Goal: Contribute content: Add original content to the website for others to see

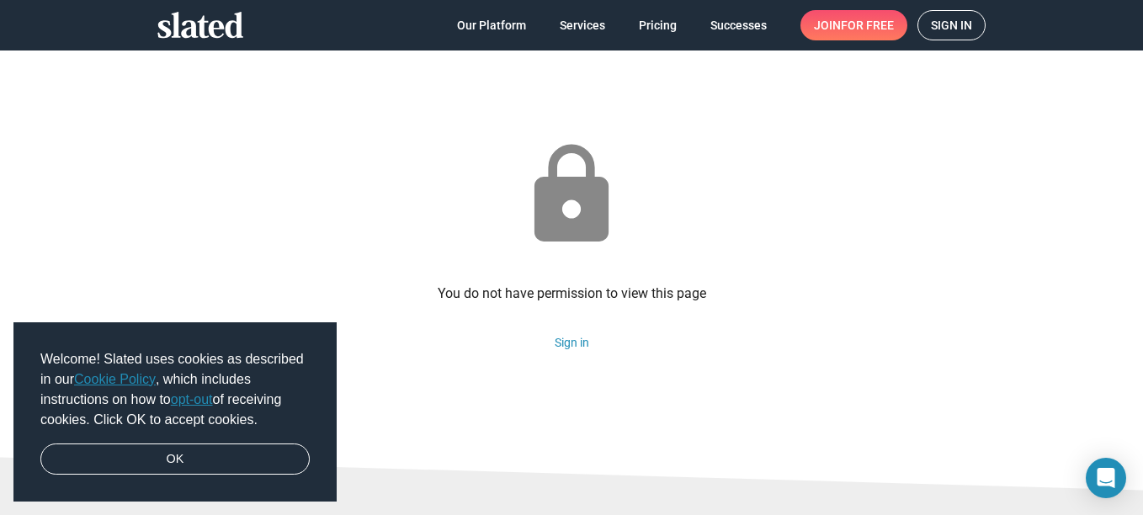
click at [965, 25] on span "Sign in" at bounding box center [951, 25] width 41 height 29
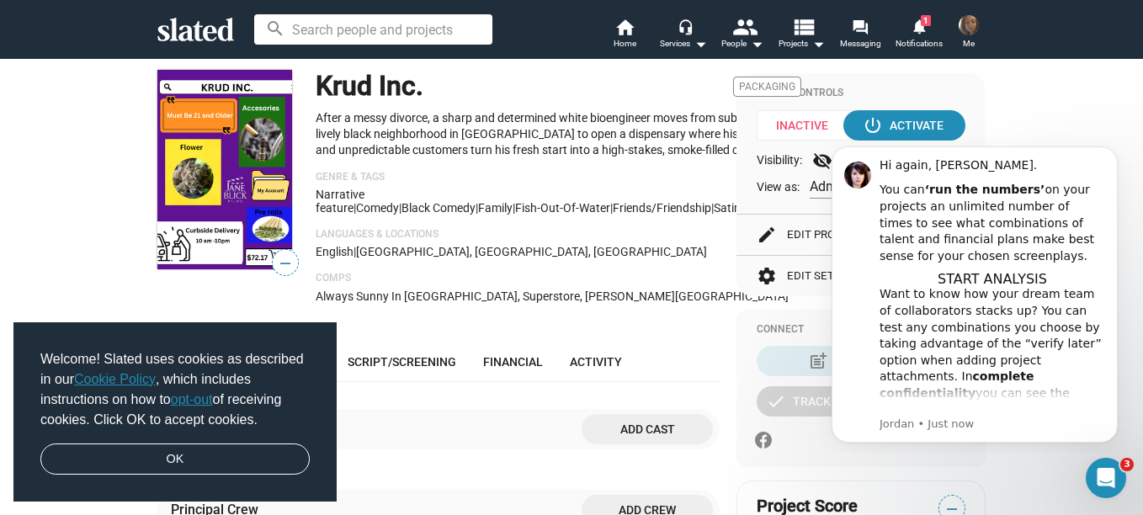
scroll to position [209, 0]
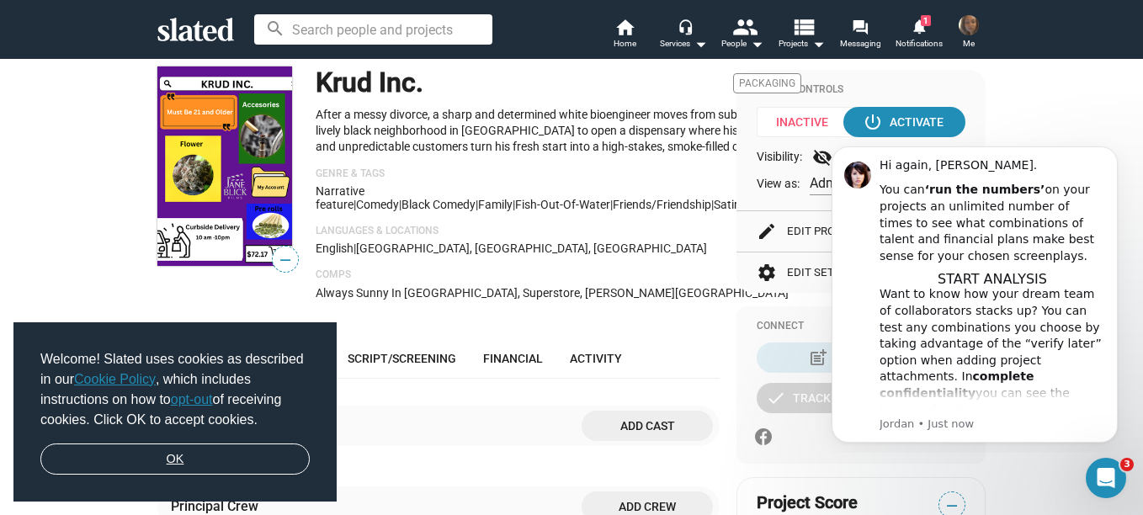
click at [162, 465] on link "OK" at bounding box center [174, 460] width 269 height 32
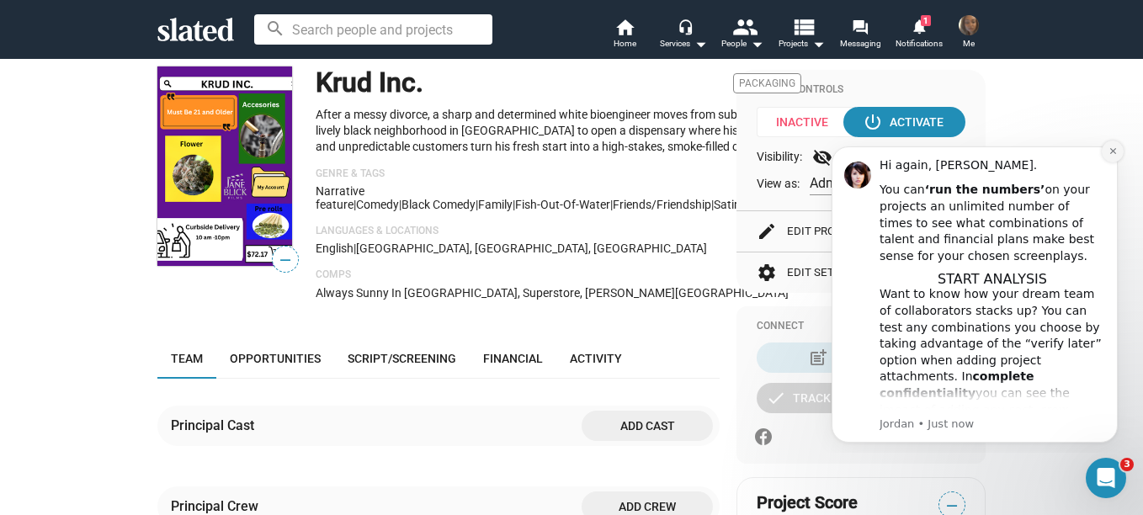
click at [1116, 151] on icon "Dismiss notification" at bounding box center [1112, 150] width 9 height 9
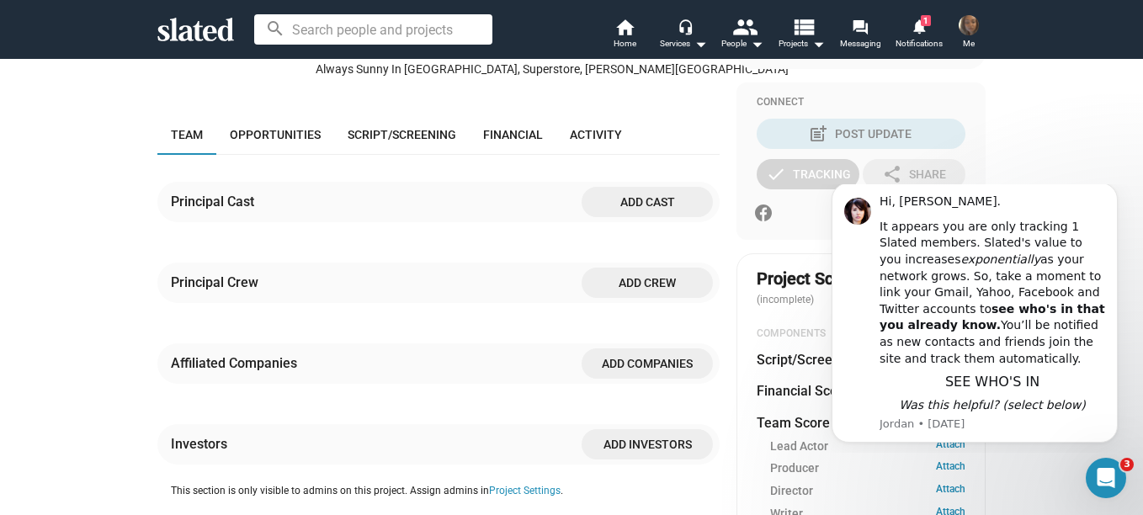
drag, startPoint x: 1138, startPoint y: 151, endPoint x: 326, endPoint y: 13, distance: 823.8
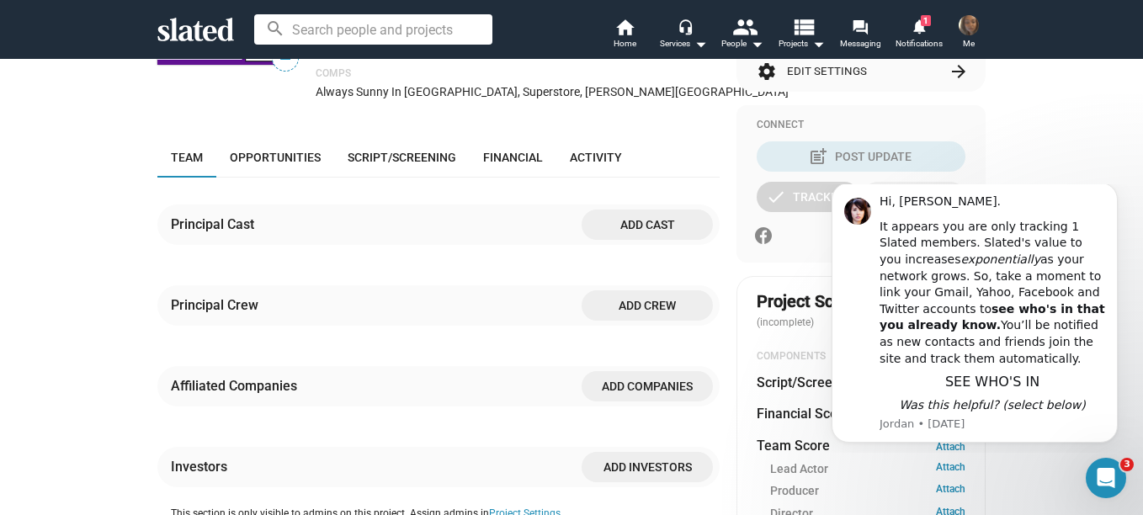
drag, startPoint x: 1124, startPoint y: 197, endPoint x: 1130, endPoint y: 246, distance: 49.2
click at [1130, 246] on body "Hi, [PERSON_NAME]. It appears you are only tracking 1 Slated members. Slated's …" at bounding box center [974, 318] width 323 height 255
click at [398, 164] on span "Script/Screening" at bounding box center [402, 157] width 109 height 13
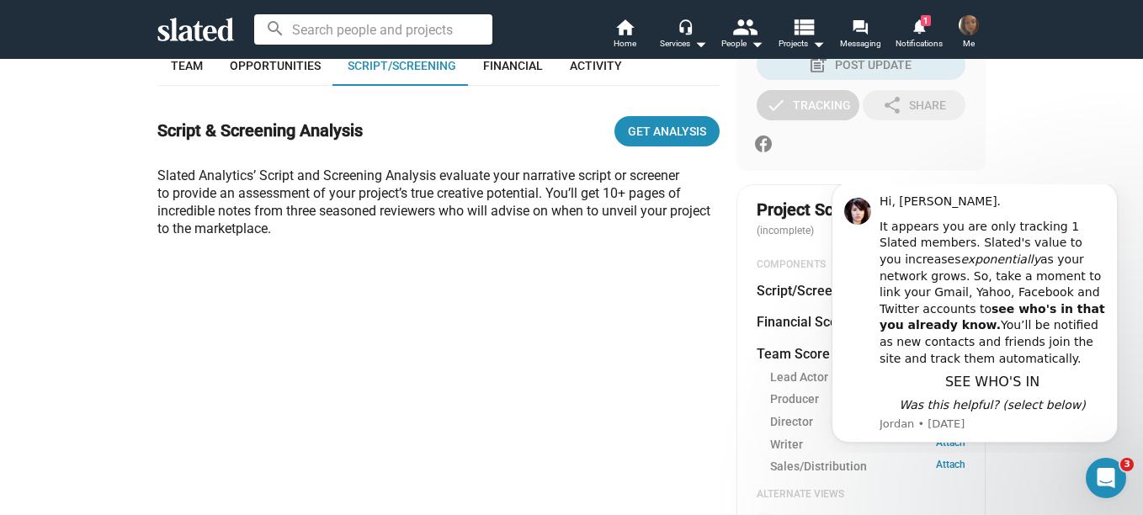
scroll to position [507, 0]
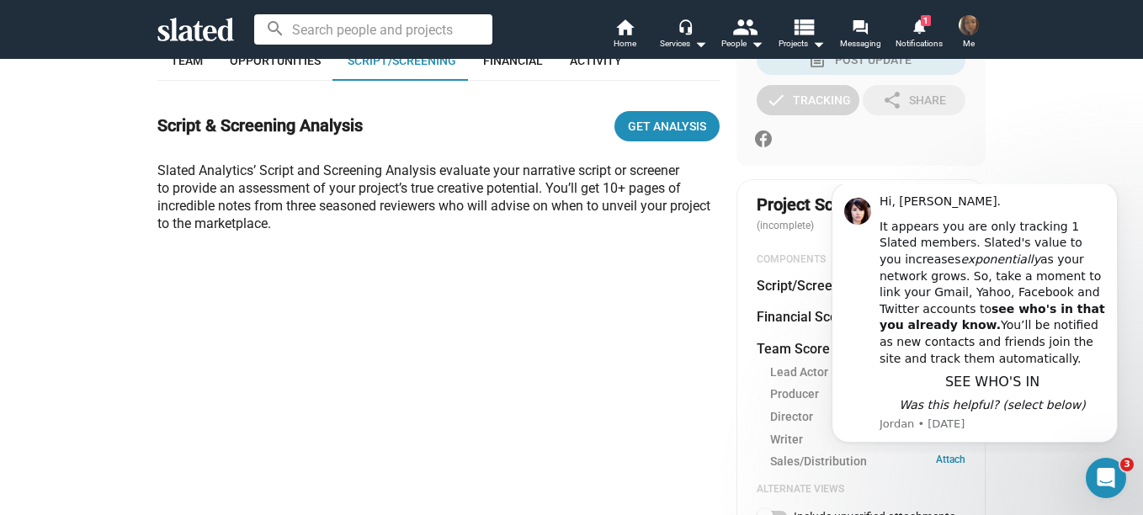
drag, startPoint x: 1129, startPoint y: 189, endPoint x: 1127, endPoint y: 207, distance: 17.8
click at [1127, 207] on html "Hi, Sharnita. It appears you are only tracking 1 Slated members. Slated's value…" at bounding box center [974, 318] width 337 height 268
drag, startPoint x: 1127, startPoint y: 207, endPoint x: 1126, endPoint y: 239, distance: 32.0
click at [1126, 239] on body "Hi, Sharnita. It appears you are only tracking 1 Slated members. Slated's value…" at bounding box center [974, 318] width 323 height 255
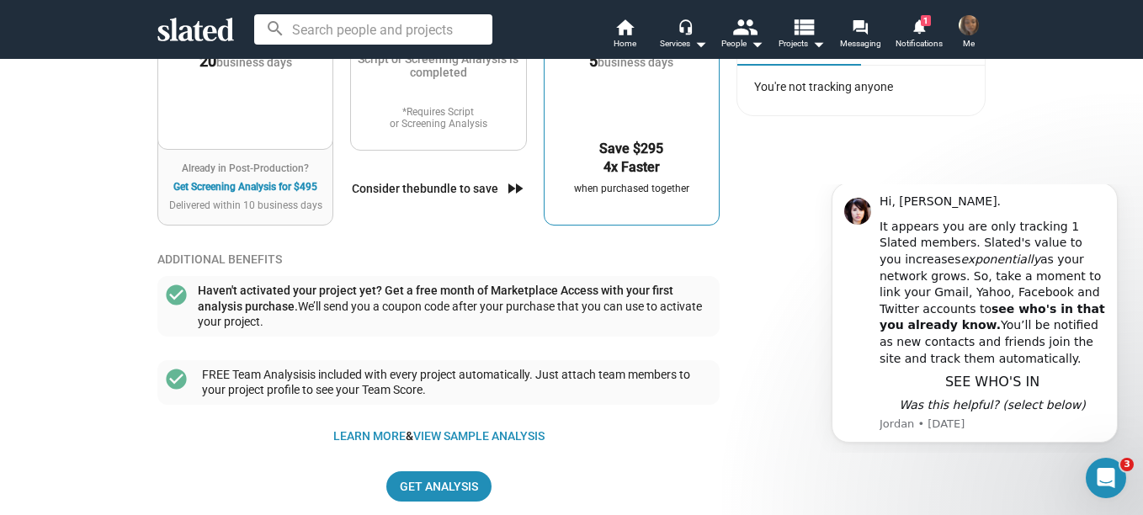
scroll to position [1405, 0]
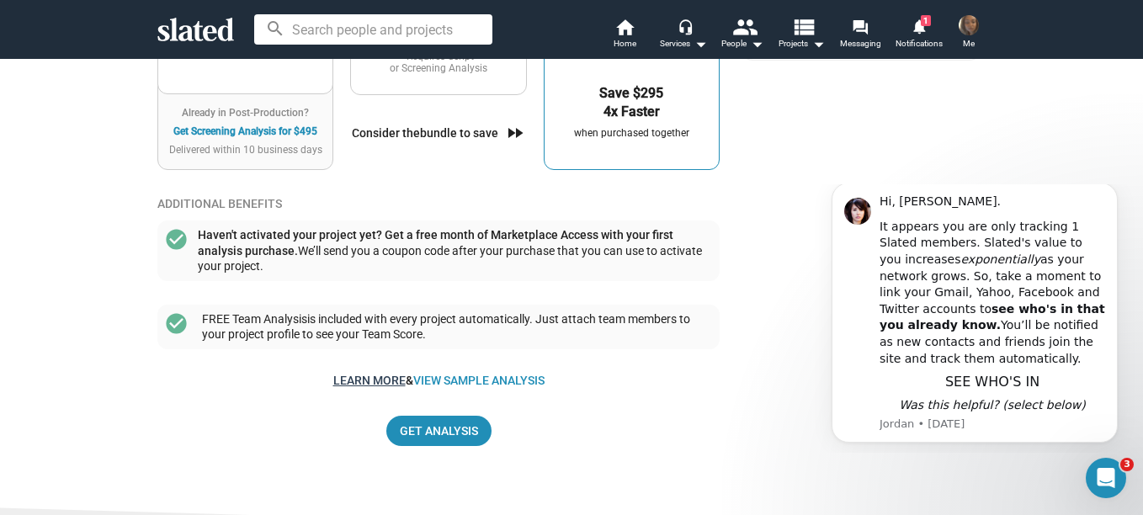
click at [375, 387] on link "Learn more" at bounding box center [369, 380] width 72 height 13
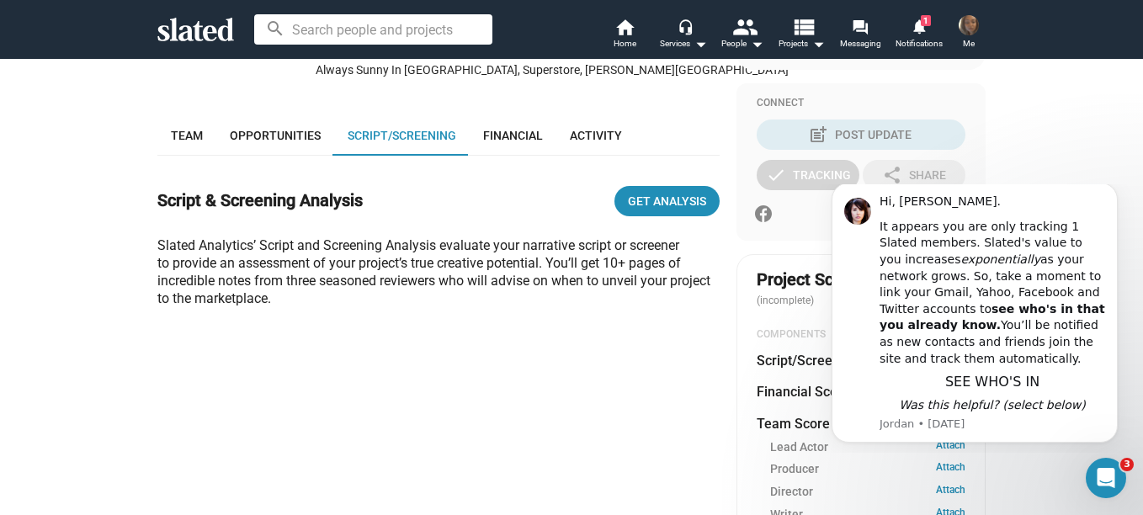
scroll to position [417, 0]
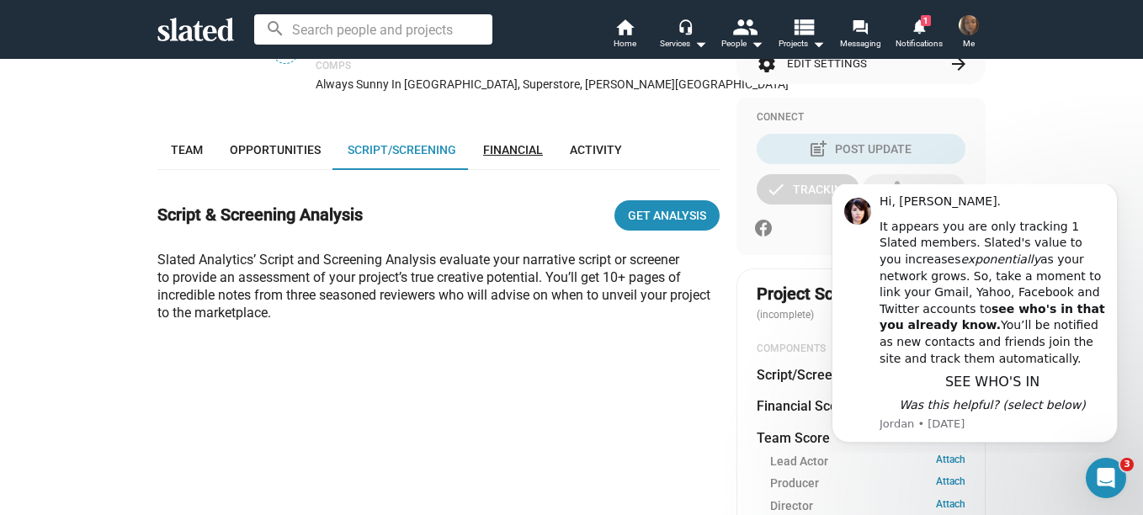
click at [497, 157] on span "Financial" at bounding box center [513, 149] width 60 height 13
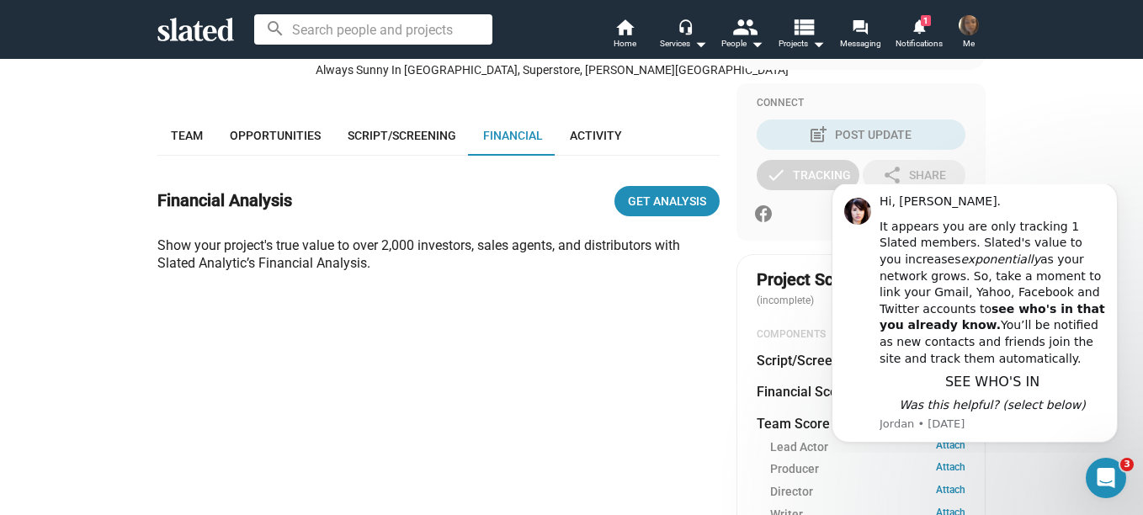
scroll to position [417, 0]
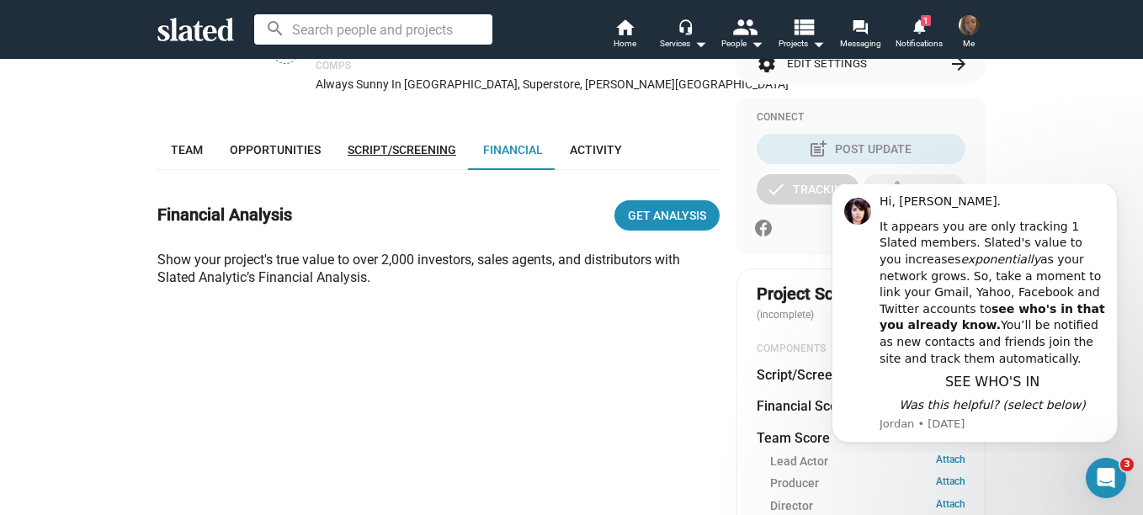
click at [417, 157] on span "Script/Screening" at bounding box center [402, 149] width 109 height 13
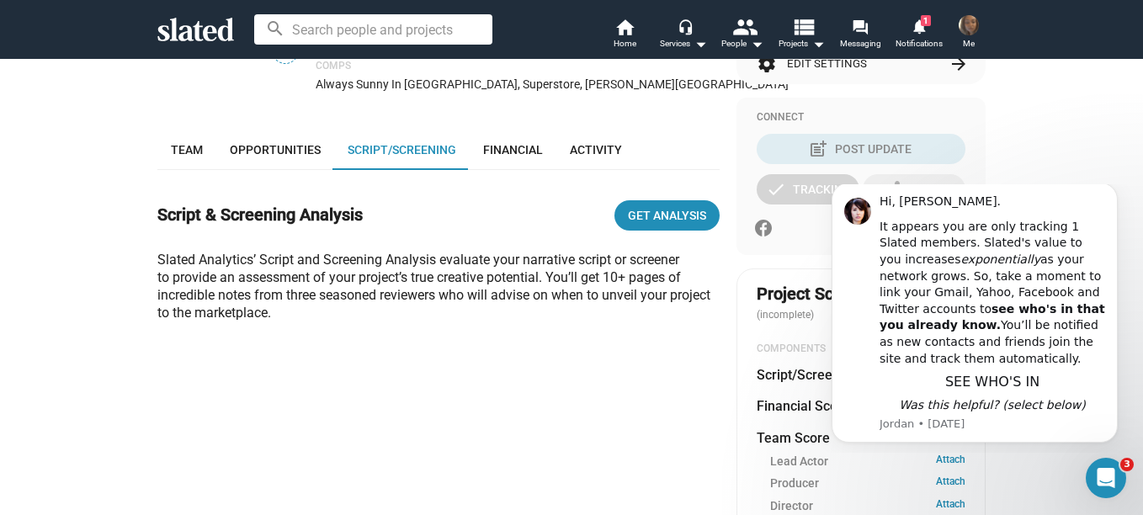
scroll to position [507, 0]
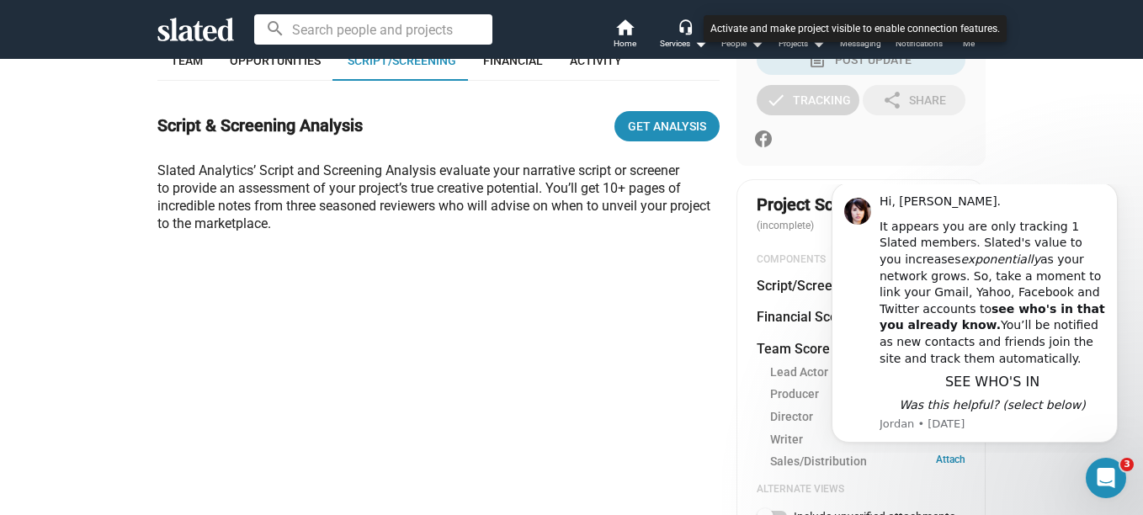
click at [1138, 66] on div at bounding box center [571, 257] width 1143 height 515
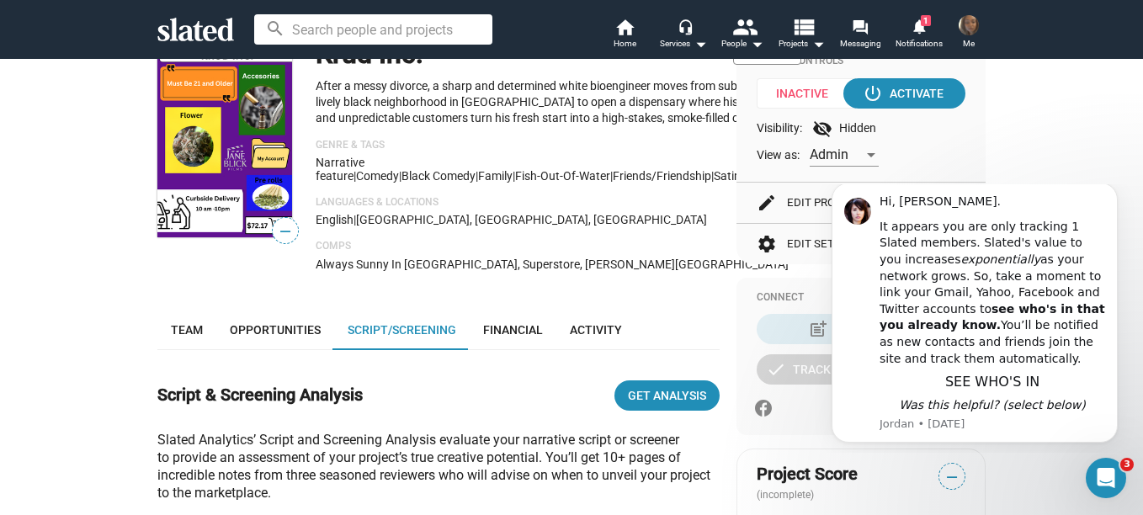
scroll to position [204, 0]
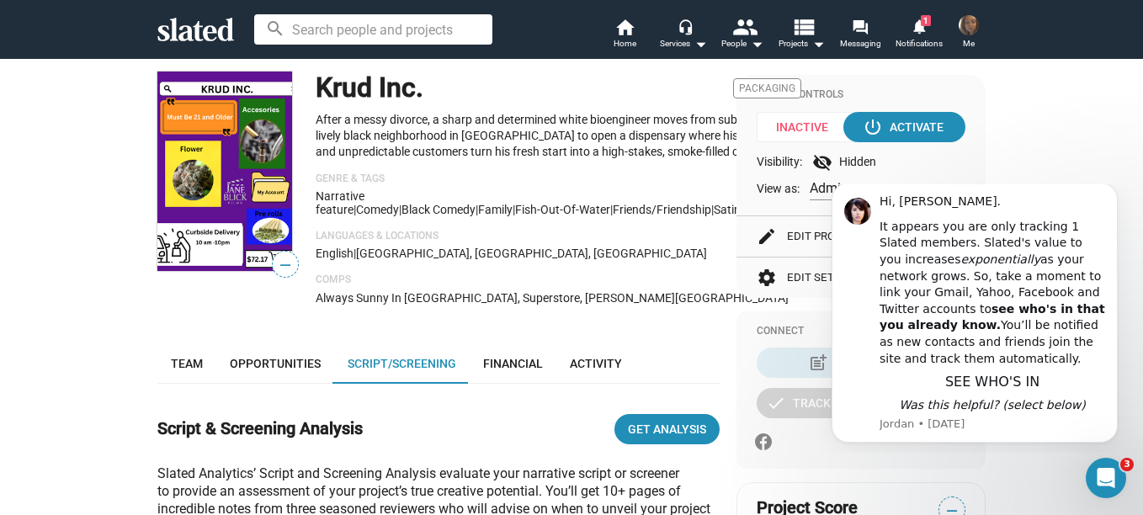
click at [281, 265] on span "—" at bounding box center [285, 265] width 25 height 22
click at [277, 261] on span "—" at bounding box center [285, 265] width 25 height 22
click at [231, 210] on img at bounding box center [224, 171] width 135 height 199
click at [279, 268] on span "—" at bounding box center [285, 265] width 25 height 22
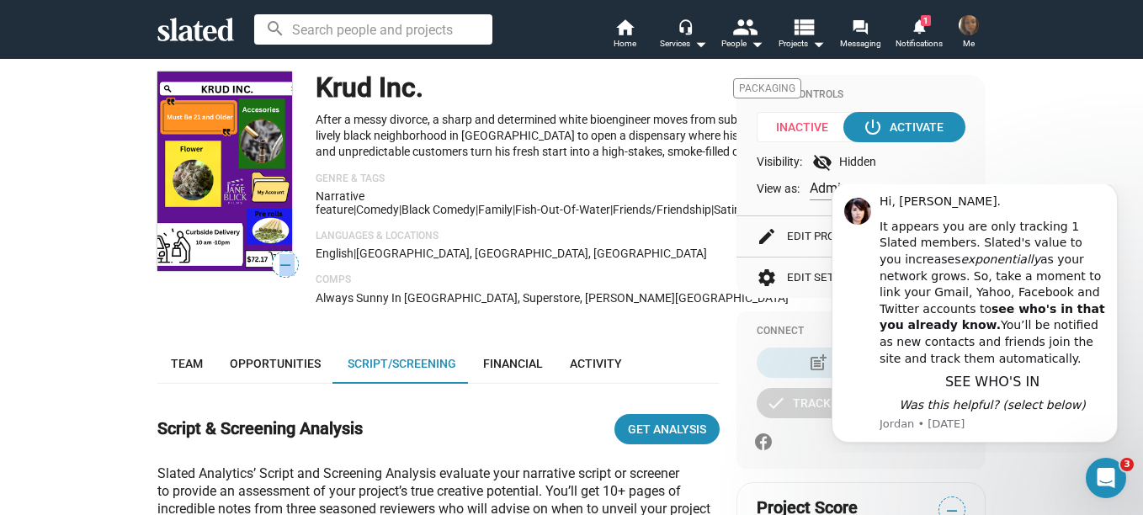
click at [279, 268] on span "—" at bounding box center [285, 265] width 25 height 22
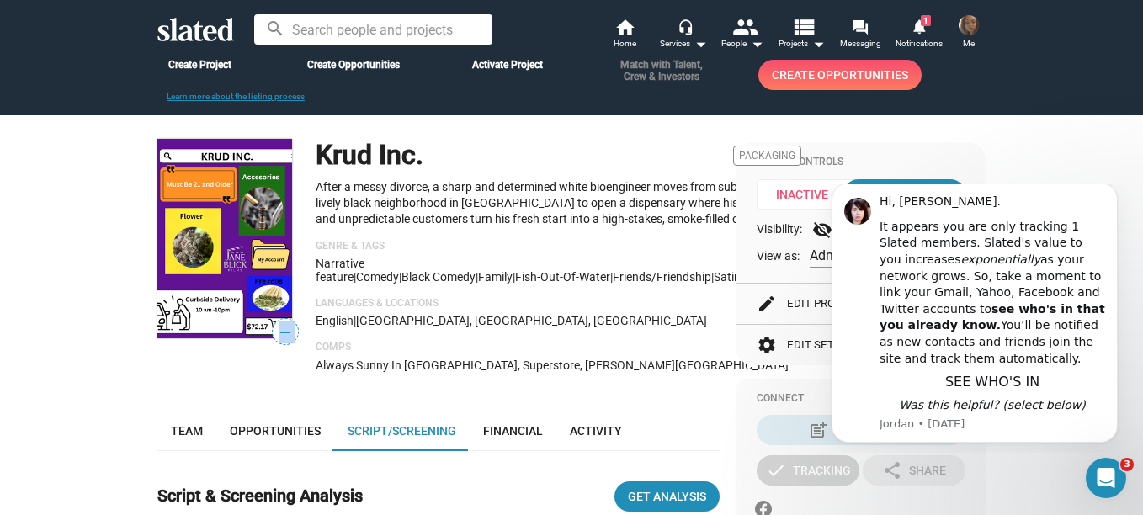
scroll to position [103, 0]
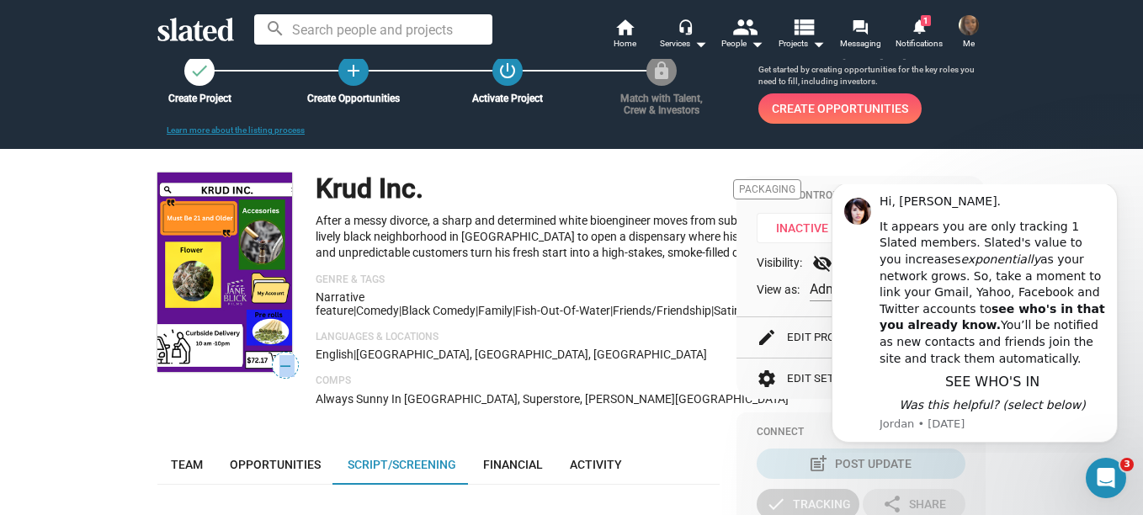
click at [227, 270] on img at bounding box center [224, 272] width 135 height 199
click at [1117, 193] on icon "Dismiss notification" at bounding box center [1112, 187] width 9 height 9
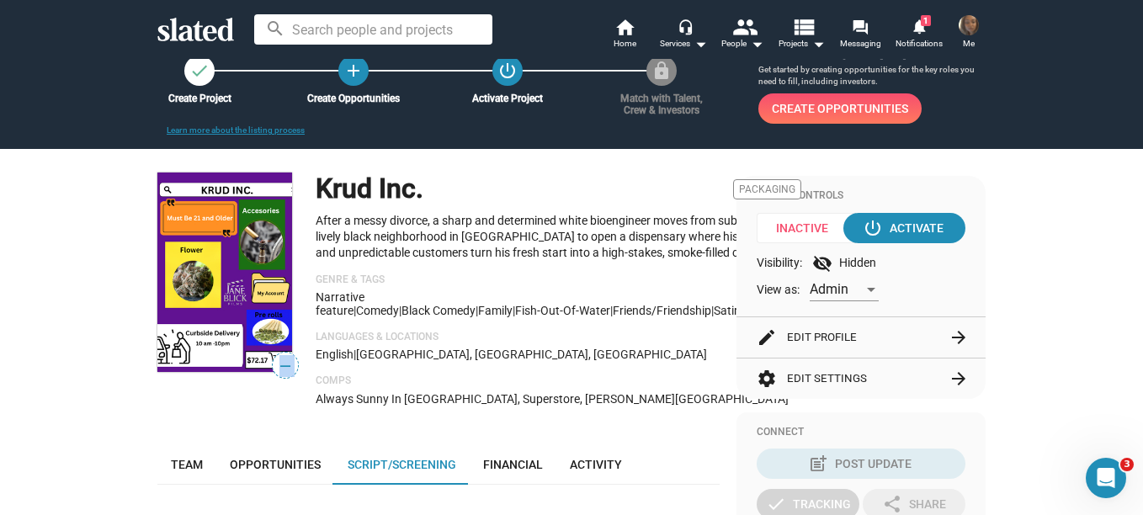
click at [279, 364] on span "—" at bounding box center [285, 366] width 25 height 22
click at [249, 320] on img at bounding box center [224, 272] width 135 height 199
click at [249, 319] on img at bounding box center [224, 272] width 135 height 199
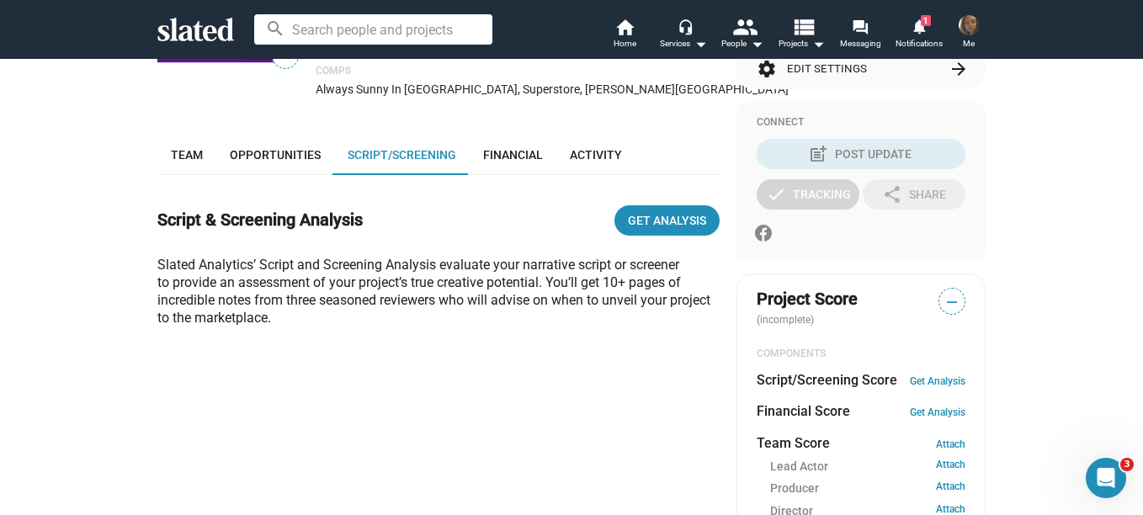
scroll to position [408, 0]
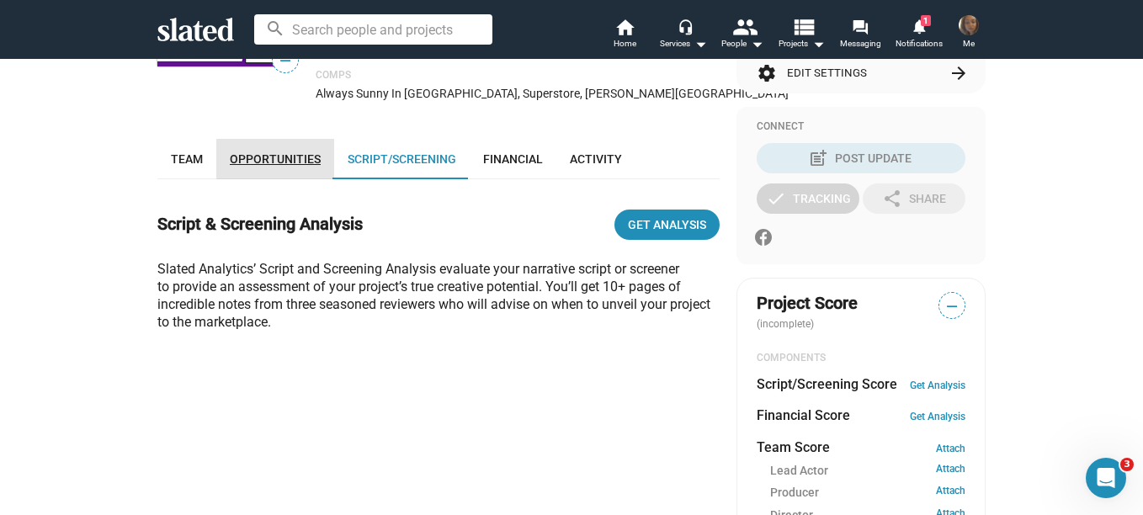
click at [301, 166] on span "Opportunities" at bounding box center [275, 158] width 91 height 13
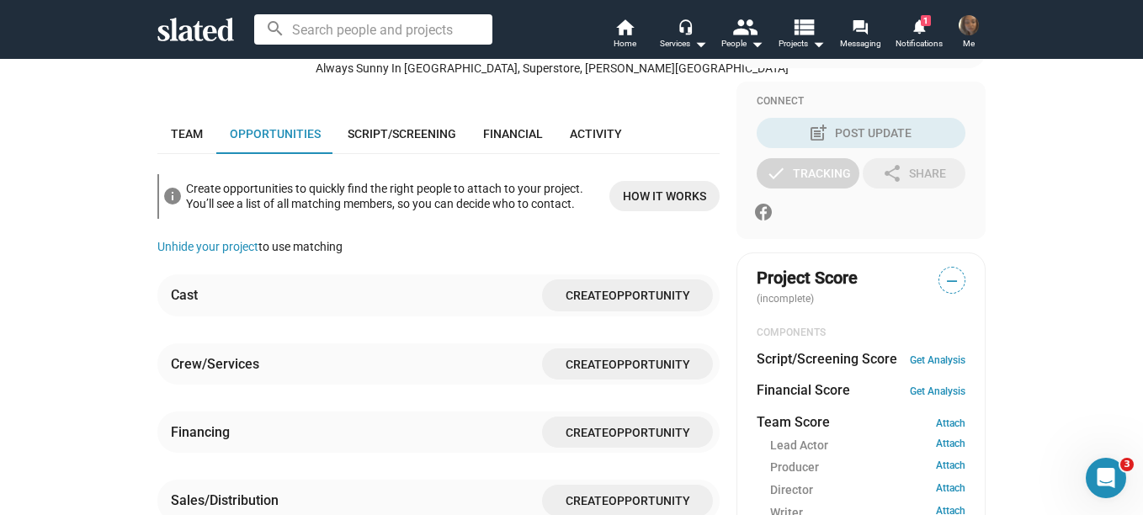
scroll to position [426, 0]
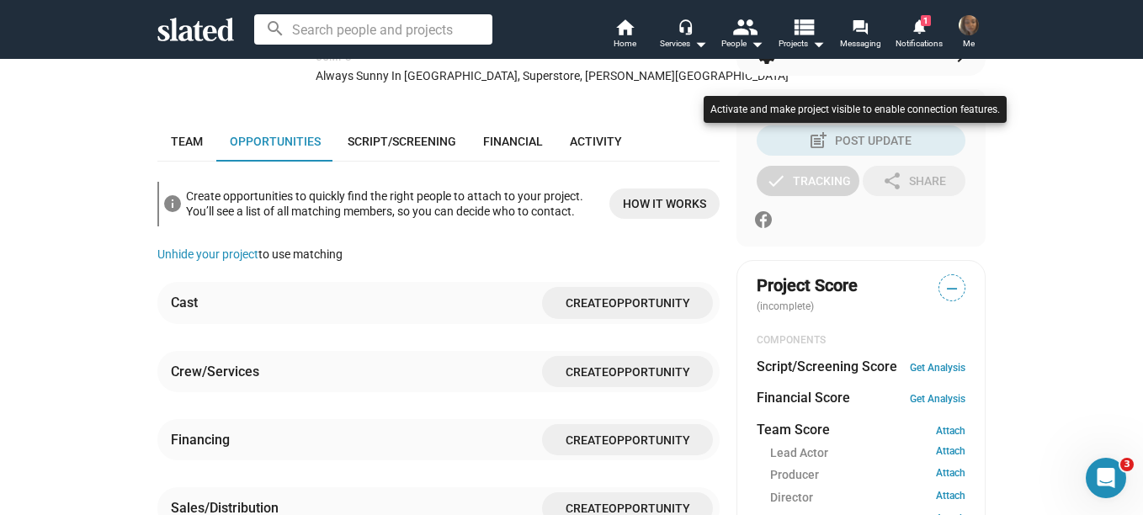
click at [587, 162] on div at bounding box center [571, 257] width 1143 height 515
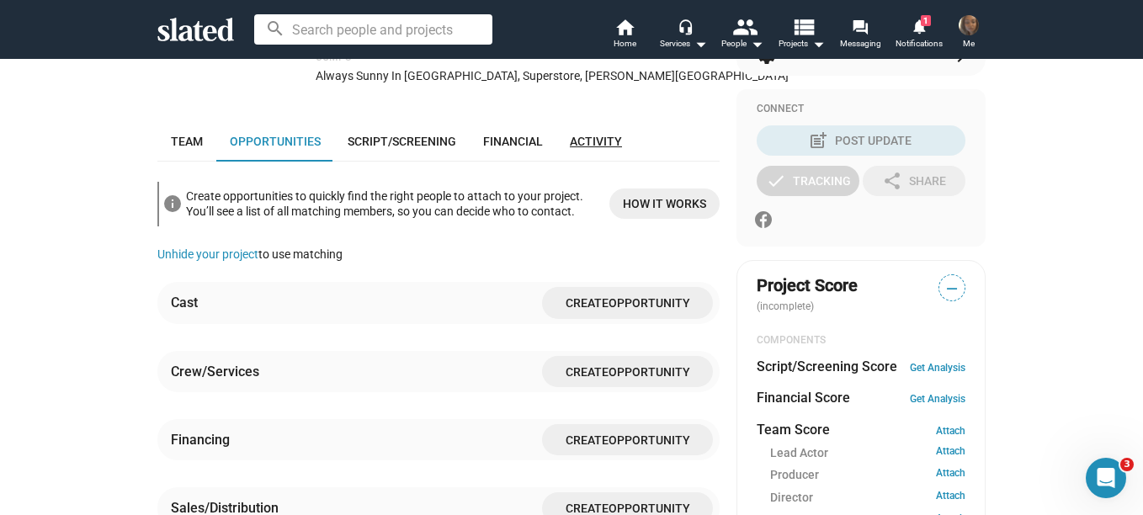
click at [594, 148] on span "Activity" at bounding box center [596, 141] width 52 height 13
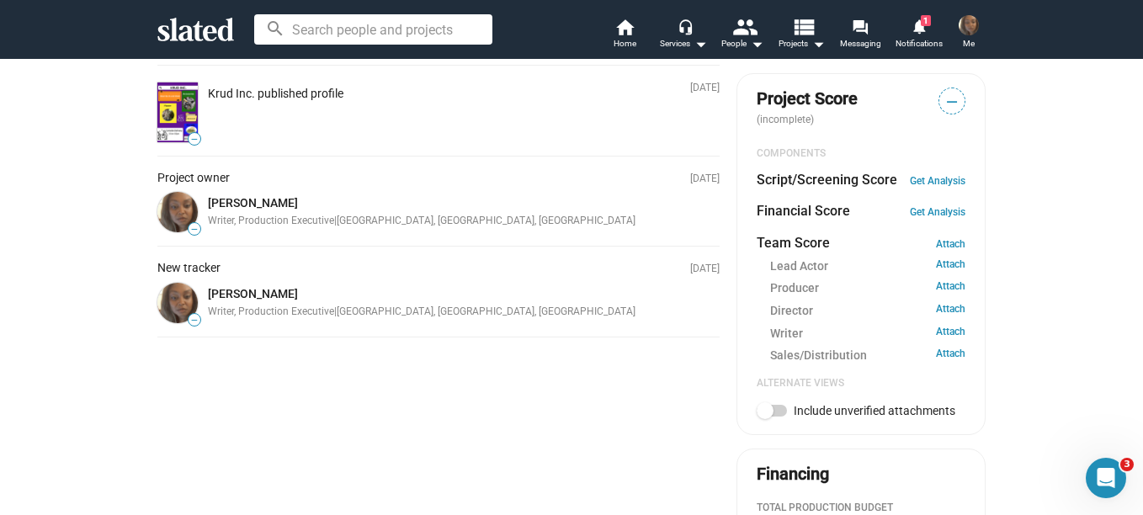
scroll to position [617, 0]
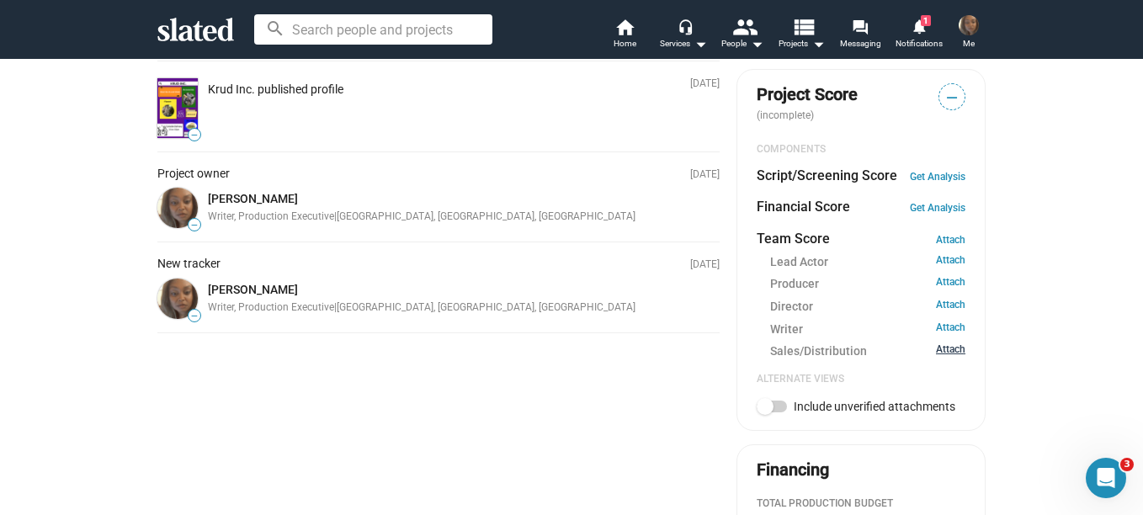
click at [945, 347] on link "Attach" at bounding box center [950, 351] width 29 height 16
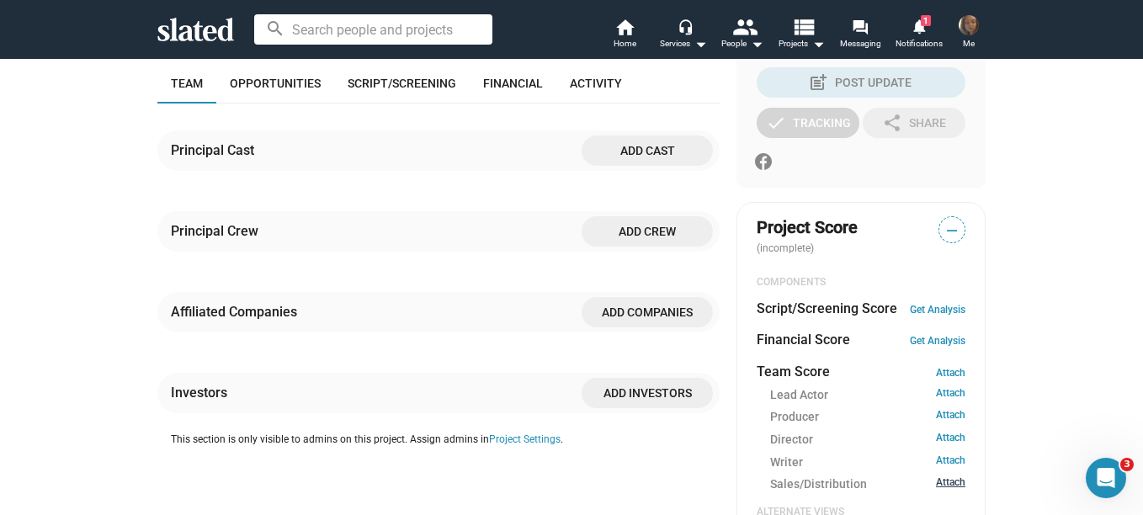
scroll to position [518, 0]
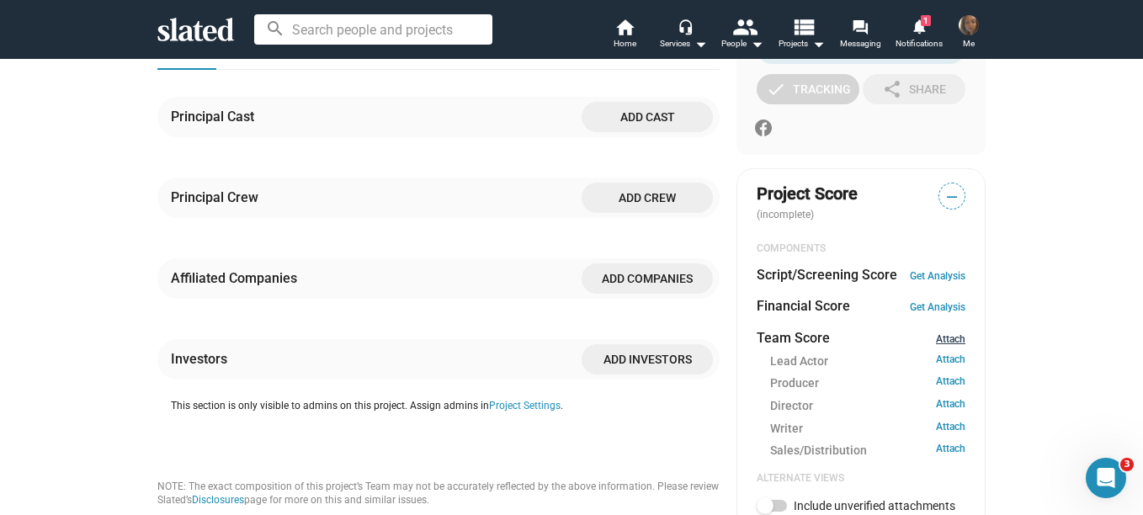
click at [954, 337] on link "Attach" at bounding box center [950, 339] width 29 height 12
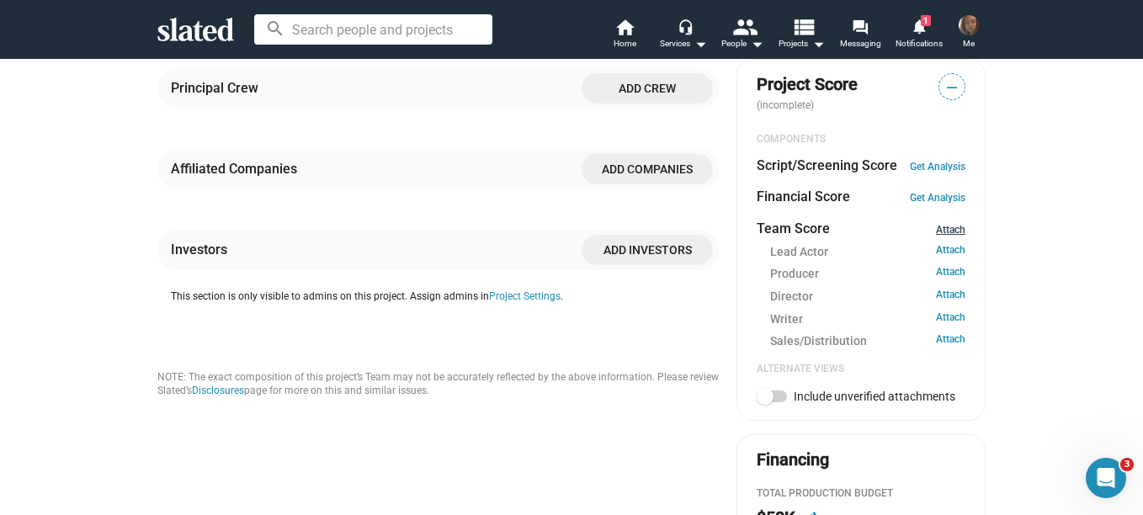
scroll to position [641, 0]
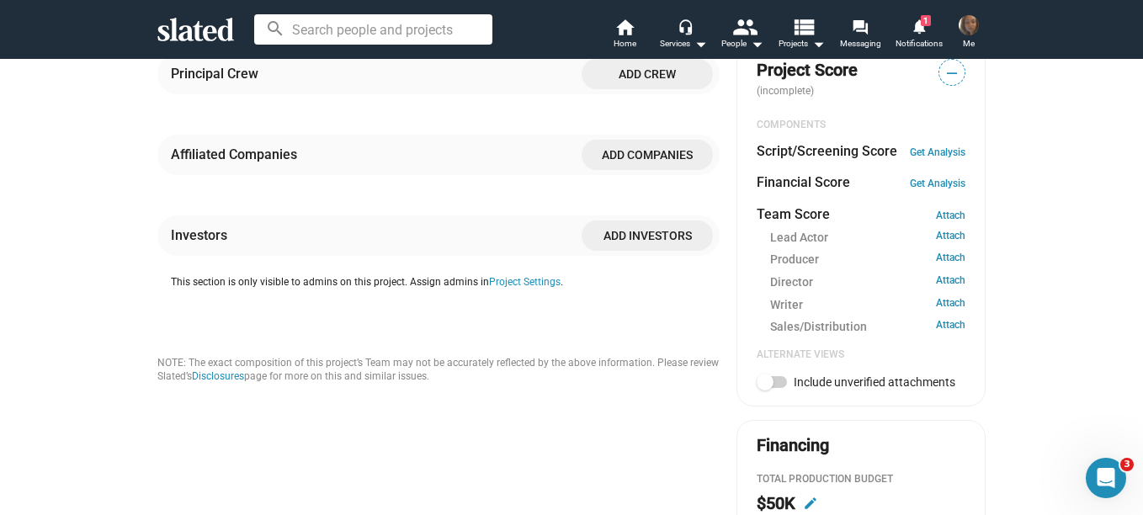
click at [767, 381] on span at bounding box center [765, 382] width 17 height 17
click at [765, 388] on input "Include unverified attachments" at bounding box center [764, 388] width 1 height 1
checkbox input "true"
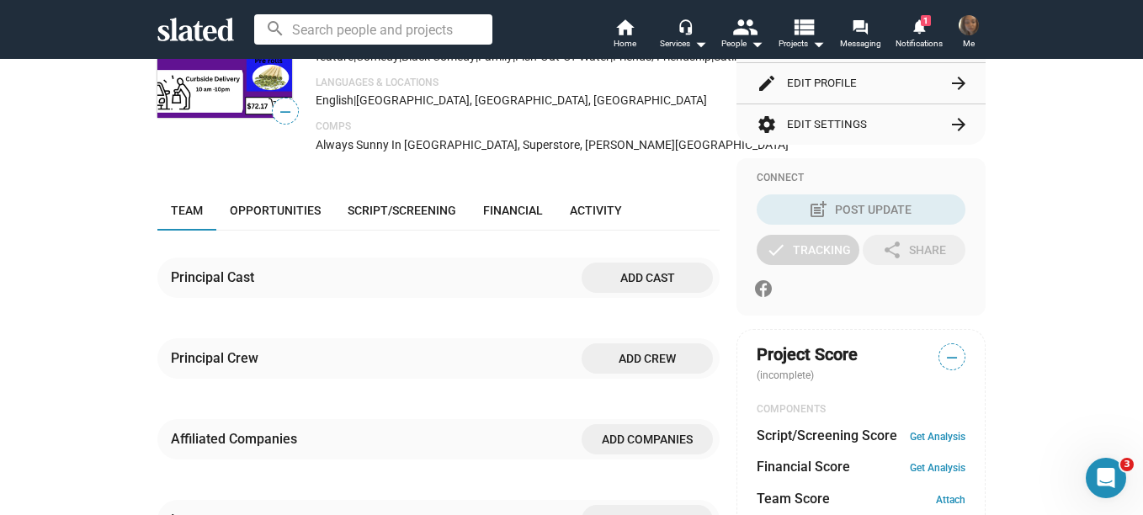
scroll to position [346, 0]
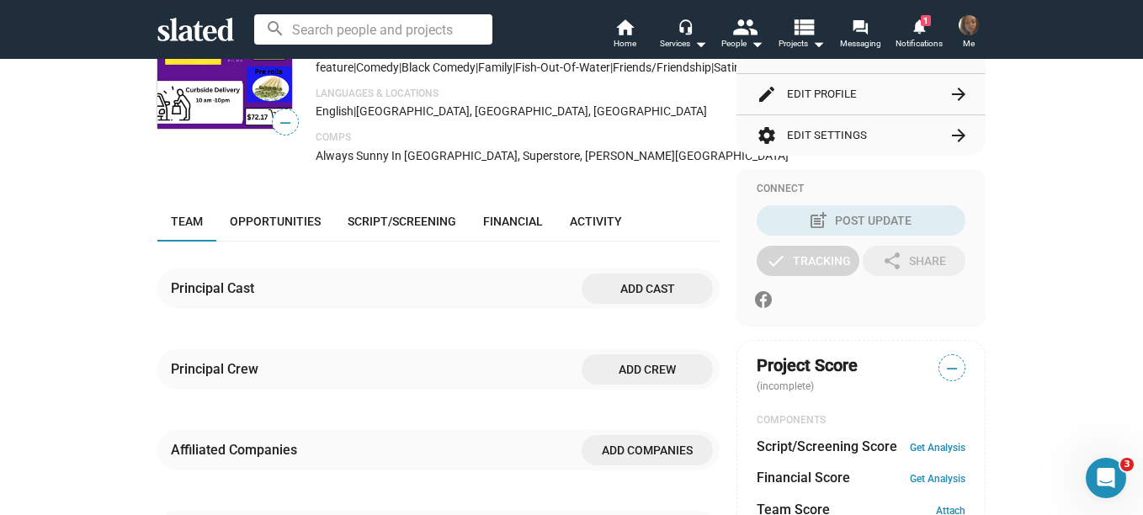
click at [622, 304] on span "Add cast" at bounding box center [647, 289] width 104 height 30
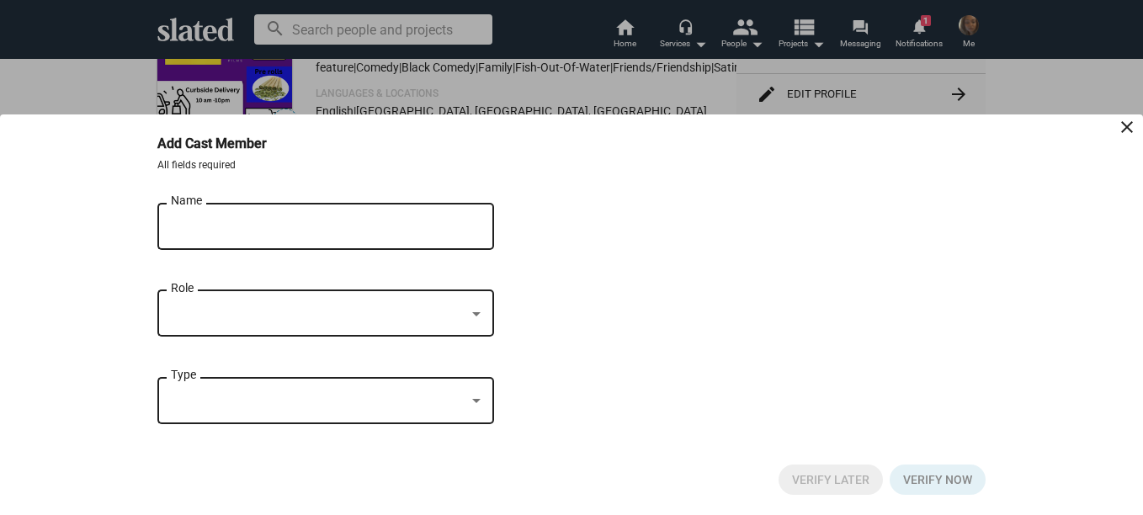
click at [482, 312] on div at bounding box center [476, 313] width 15 height 13
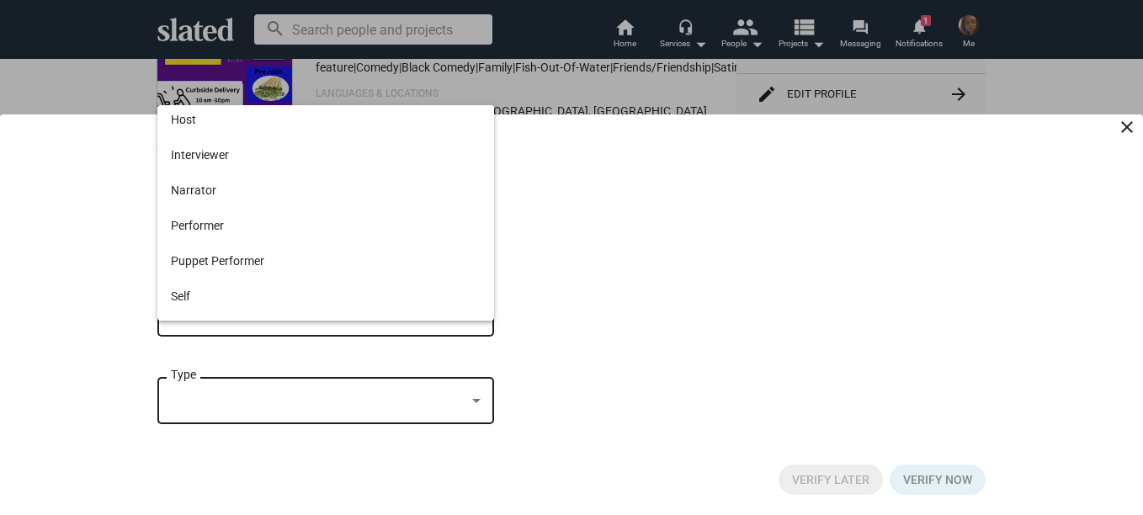
scroll to position [0, 0]
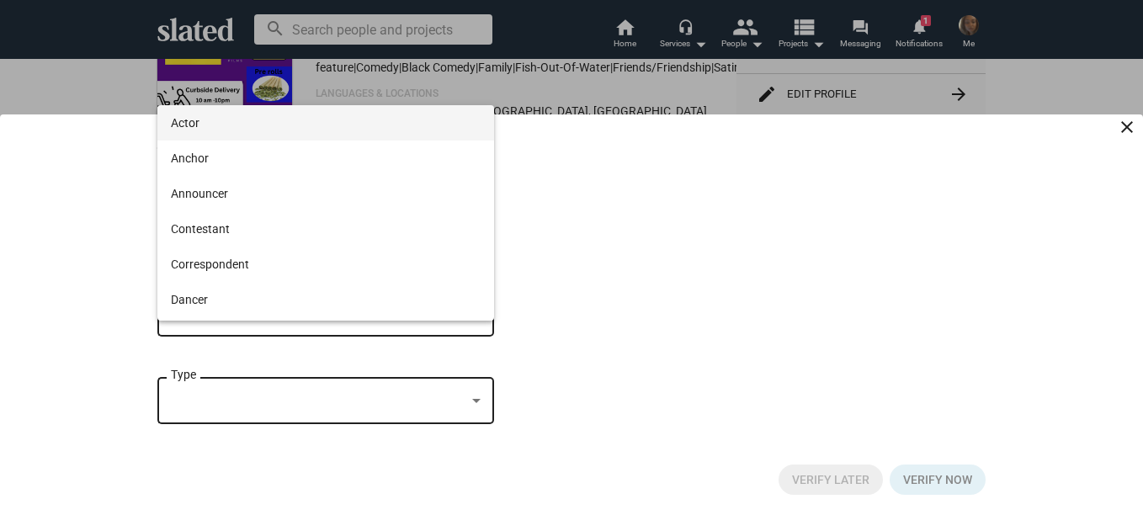
click at [1126, 120] on div at bounding box center [571, 257] width 1143 height 515
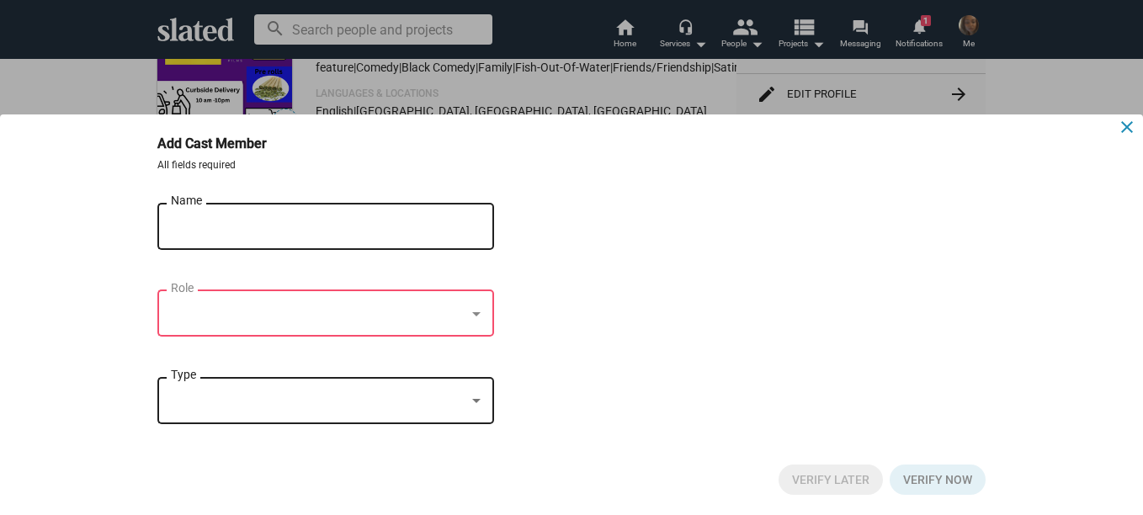
click at [1124, 126] on mat-icon "close" at bounding box center [1127, 127] width 20 height 20
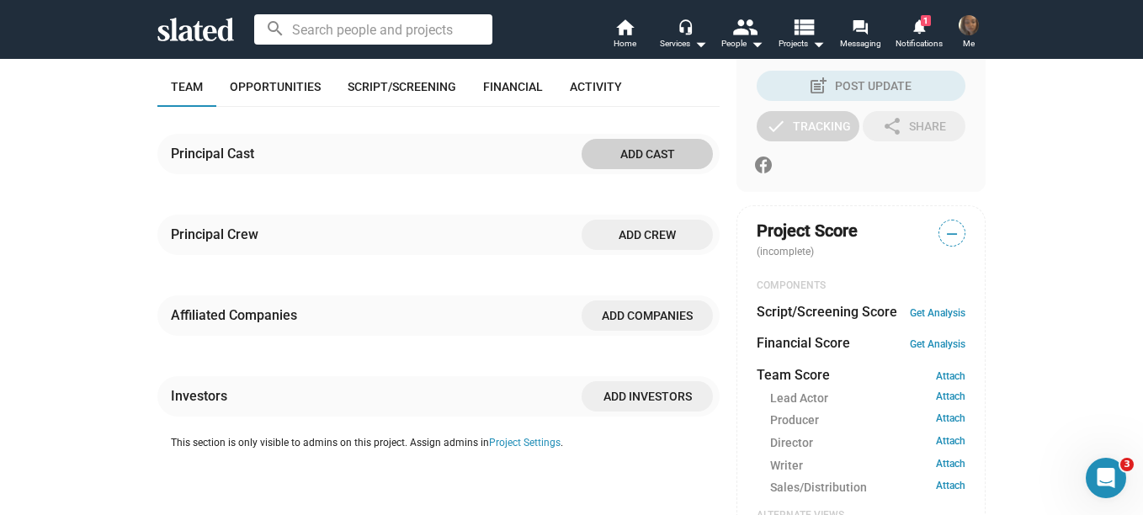
scroll to position [514, 0]
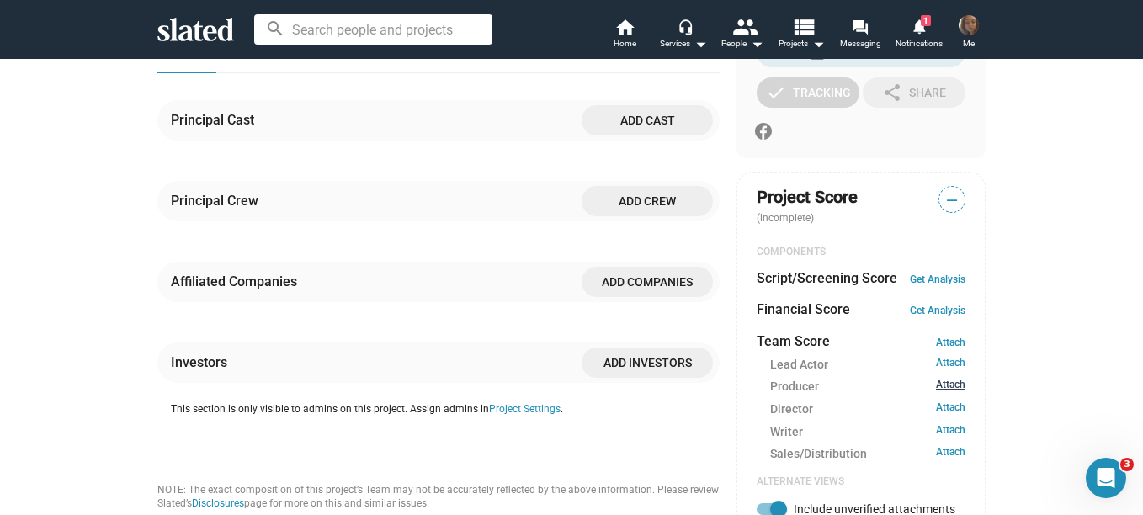
click at [950, 386] on link "Attach" at bounding box center [950, 387] width 29 height 16
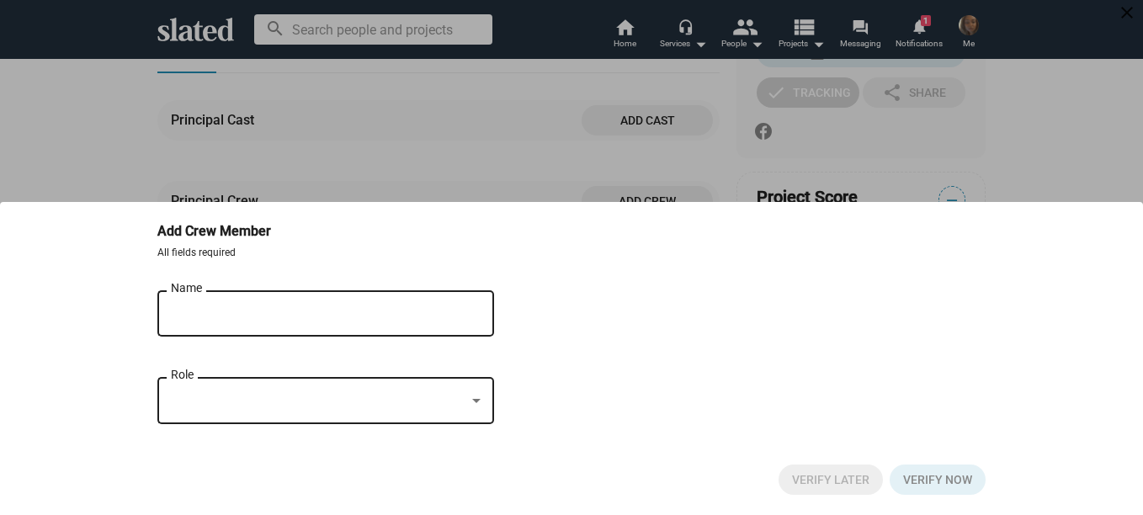
scroll to position [507, 0]
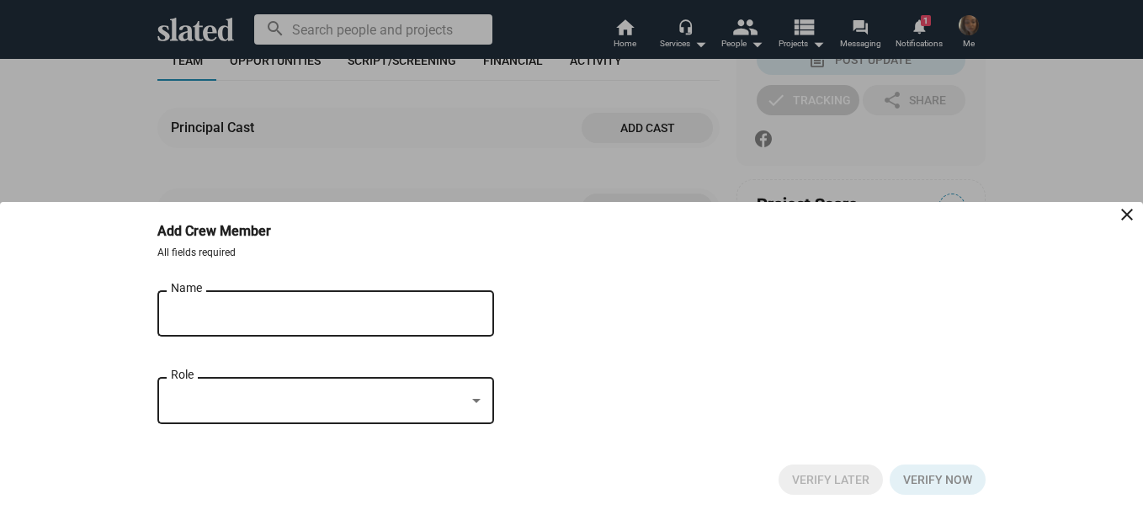
click at [476, 404] on div at bounding box center [476, 401] width 15 height 13
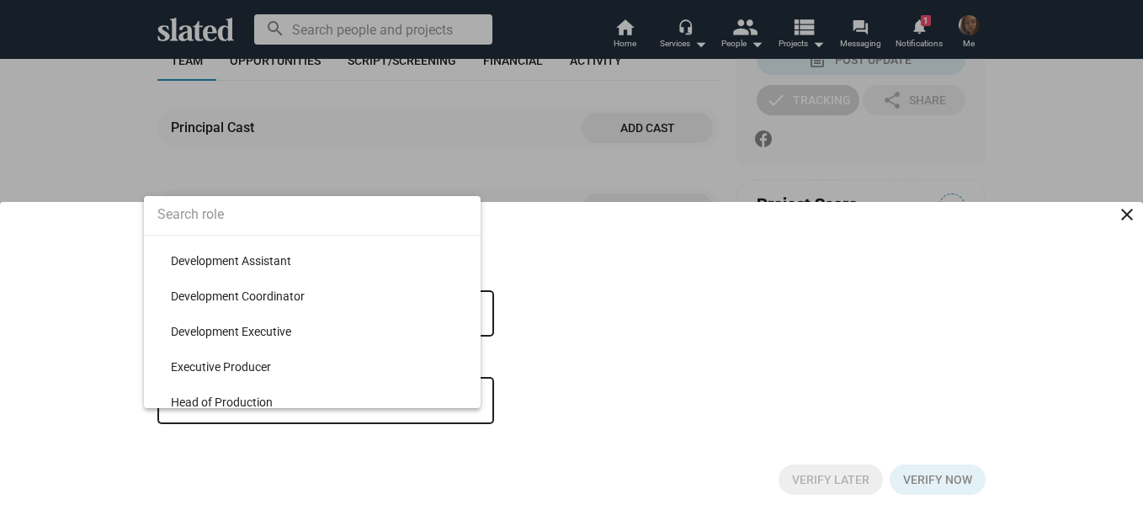
scroll to position [10493, 0]
click at [612, 267] on div at bounding box center [571, 257] width 1143 height 515
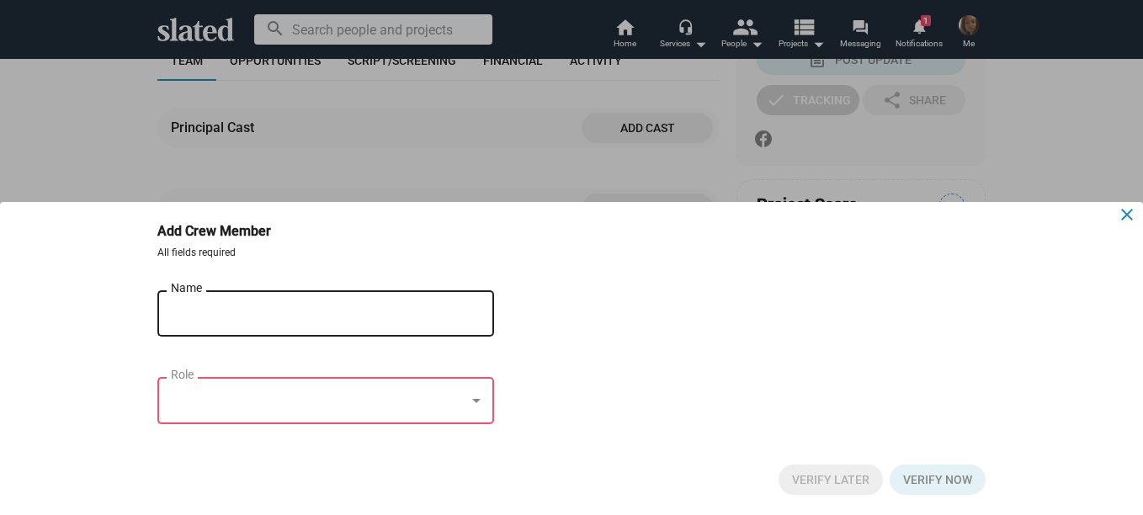
click at [1127, 209] on mat-icon "close" at bounding box center [1127, 215] width 20 height 20
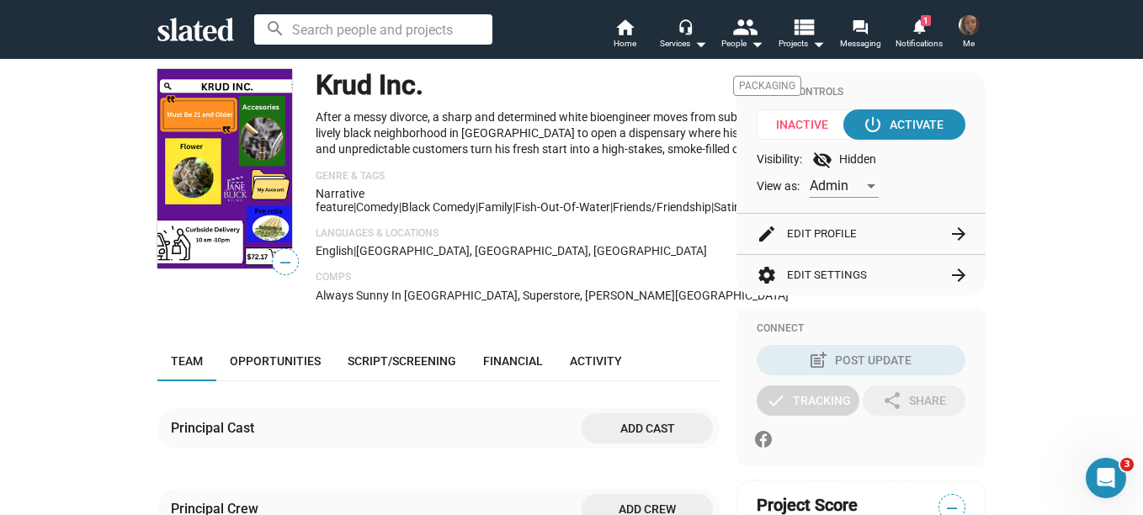
scroll to position [203, 0]
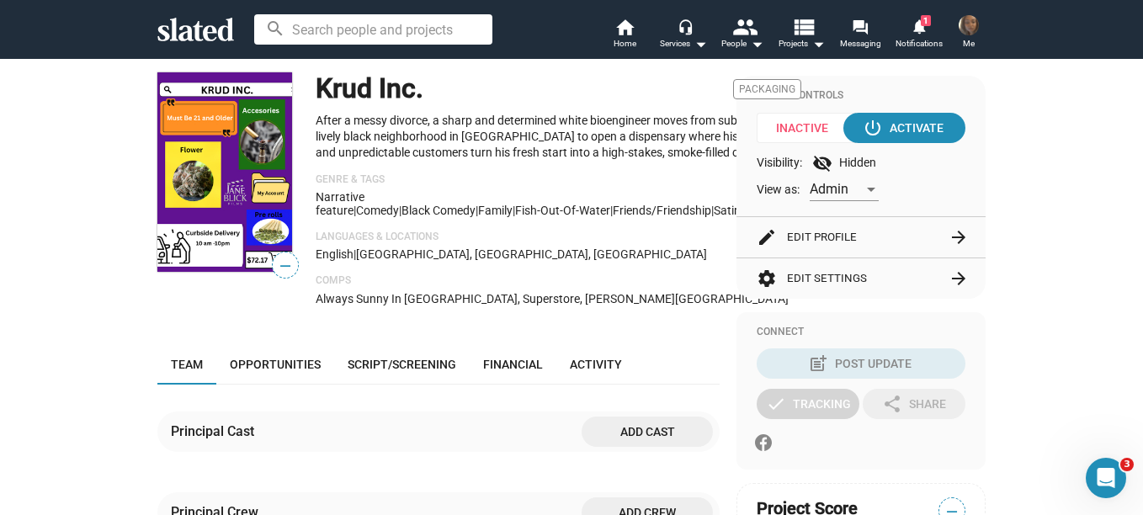
click at [825, 234] on button "edit Edit Profile arrow_forward" at bounding box center [861, 237] width 209 height 40
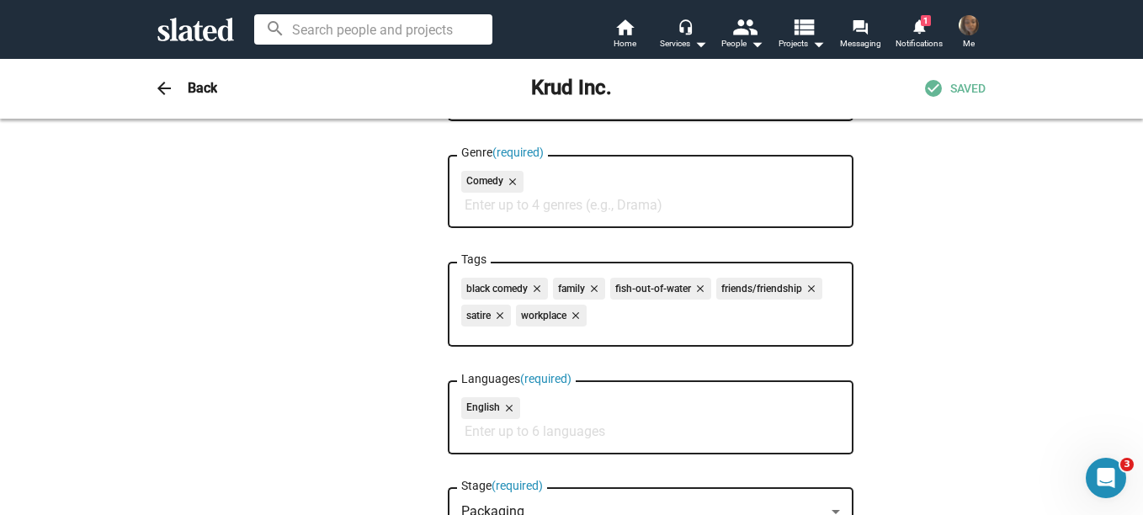
scroll to position [280, 0]
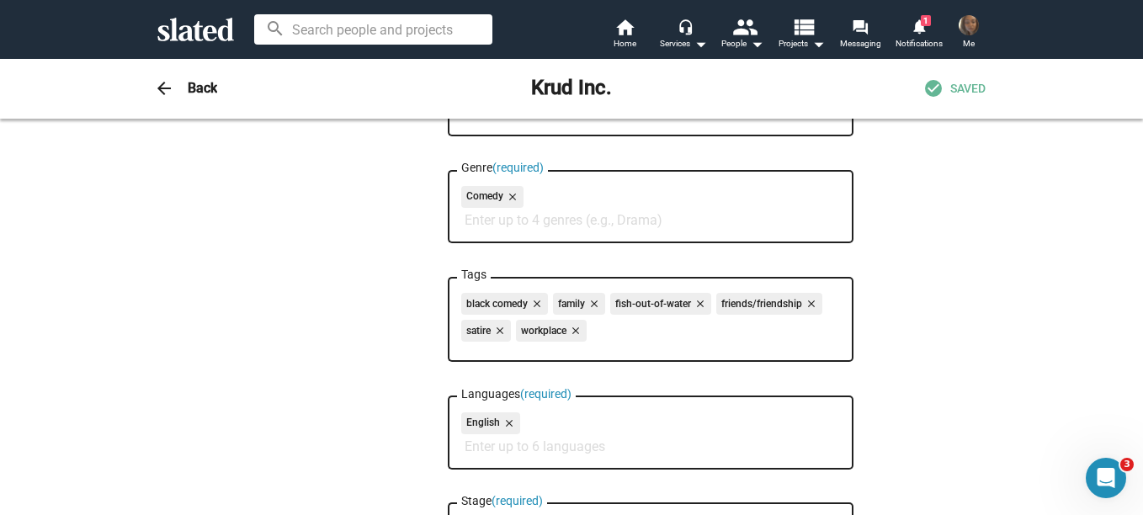
click at [590, 305] on mat-icon "close" at bounding box center [592, 303] width 15 height 15
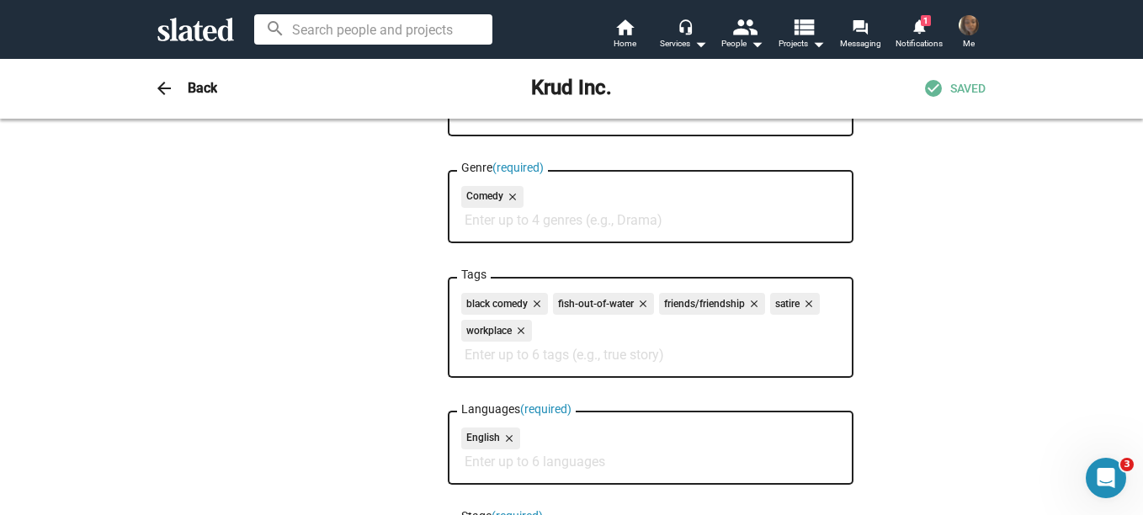
click at [481, 221] on input "Genre (required)" at bounding box center [654, 220] width 379 height 15
type input "d"
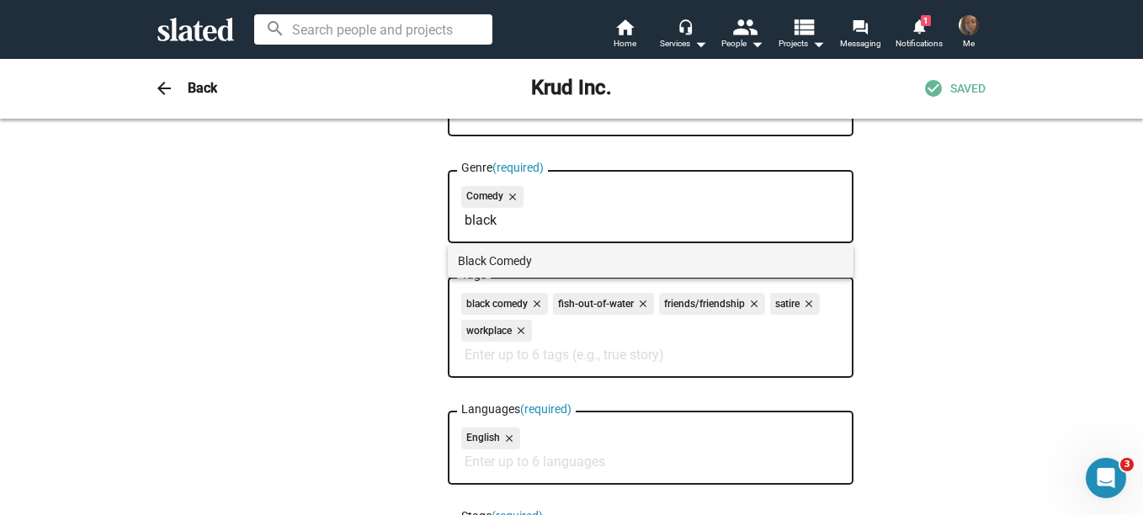
type input "black"
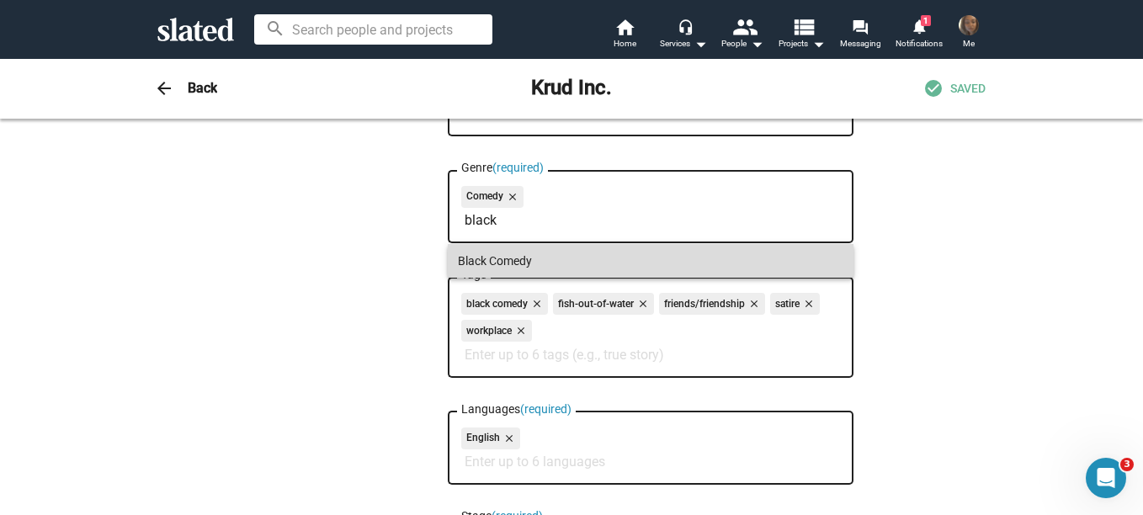
click at [508, 254] on span "Black Comedy" at bounding box center [650, 261] width 385 height 34
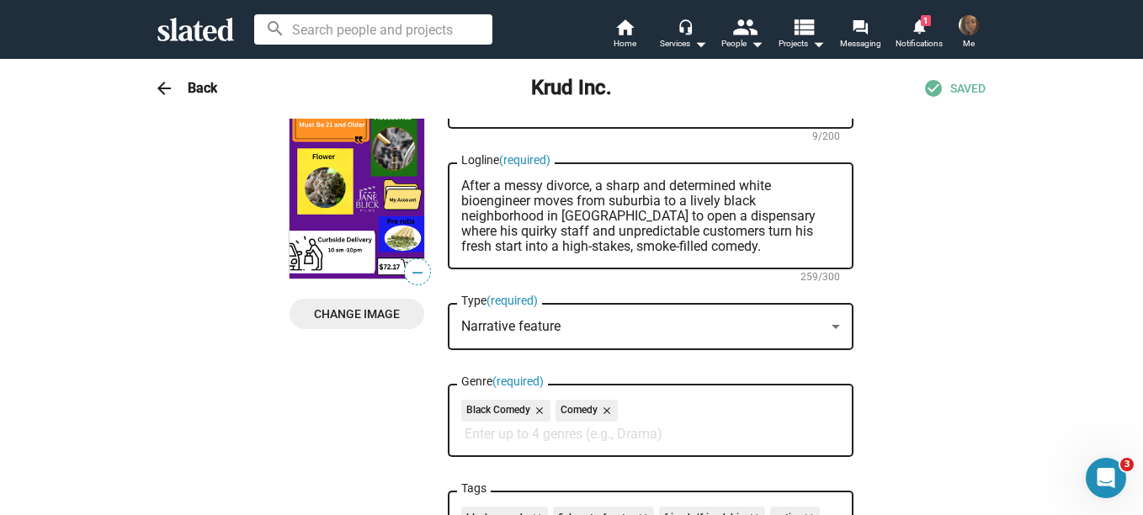
scroll to position [0, 0]
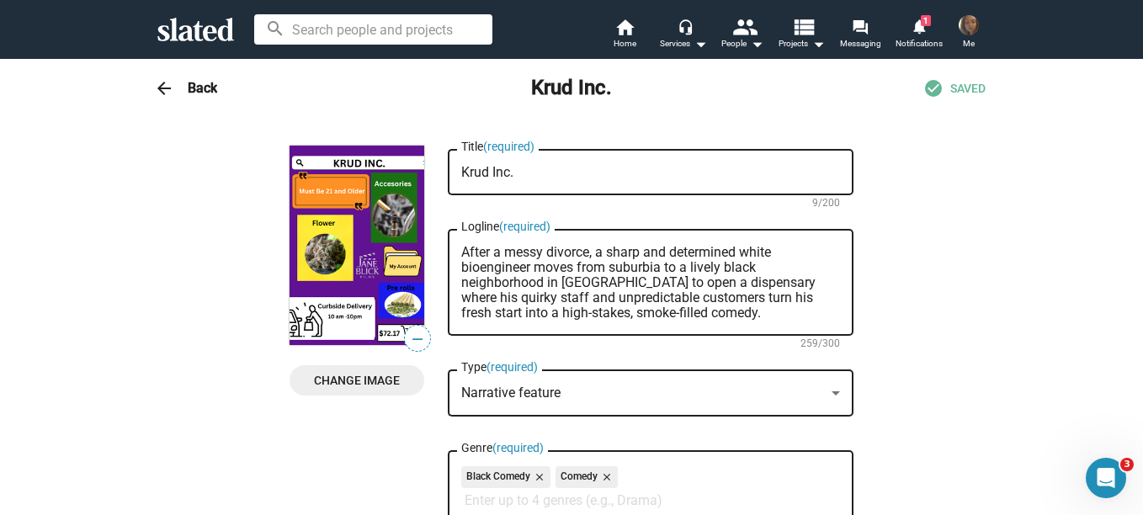
click at [832, 393] on div at bounding box center [836, 393] width 8 height 4
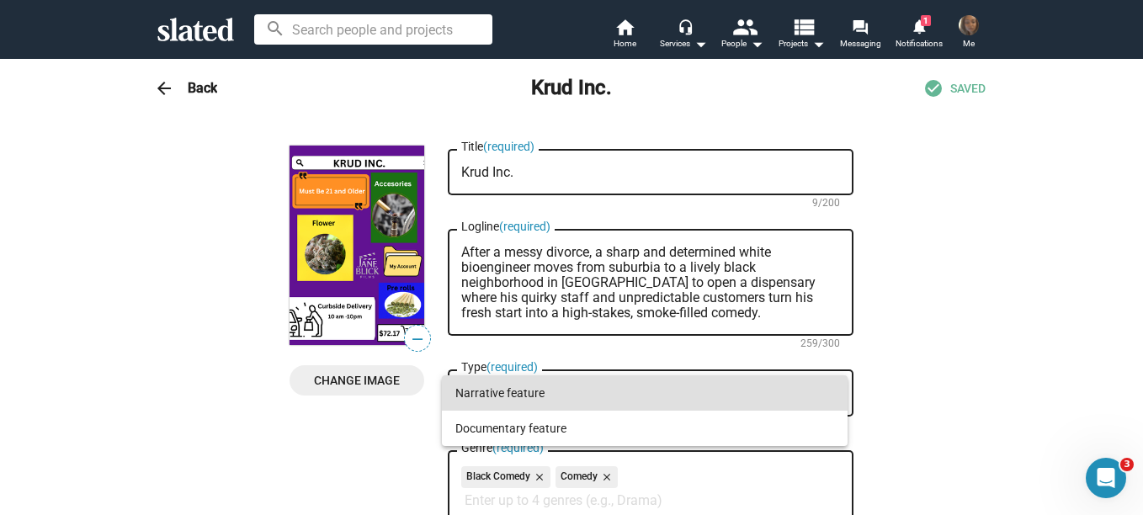
click at [830, 393] on span "Narrative feature" at bounding box center [644, 392] width 379 height 35
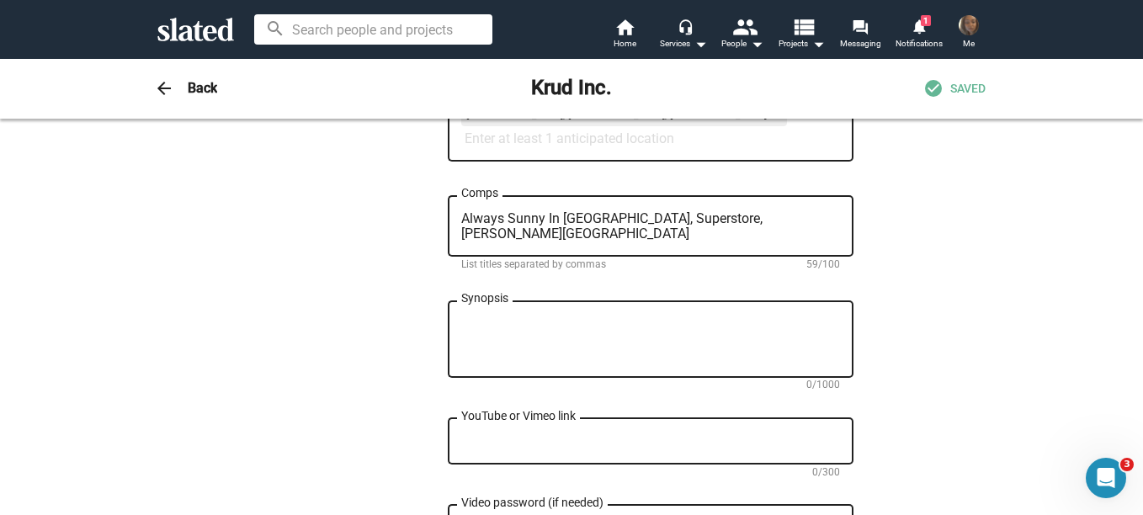
scroll to position [931, 0]
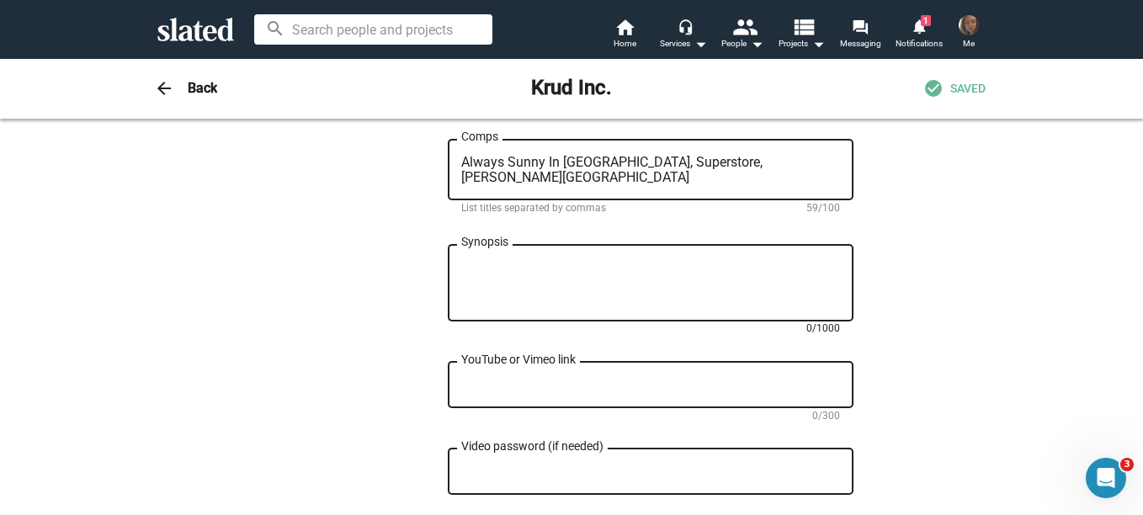
click at [463, 266] on textarea "Synopsis" at bounding box center [650, 283] width 379 height 45
paste textarea "Ethan Cohen, a successful bioengineer whose life implodes after learning his ch…"
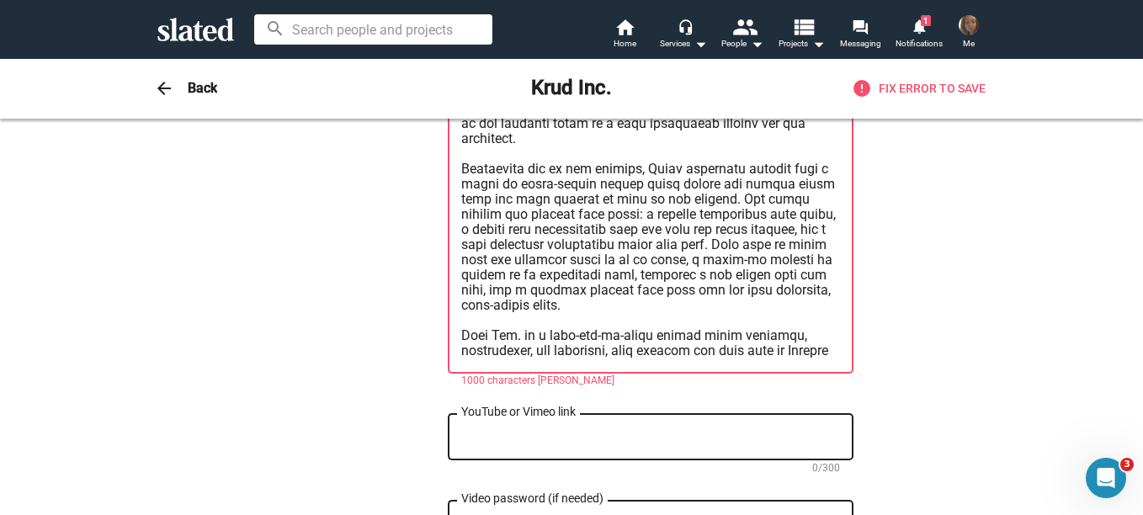
scroll to position [1156, 0]
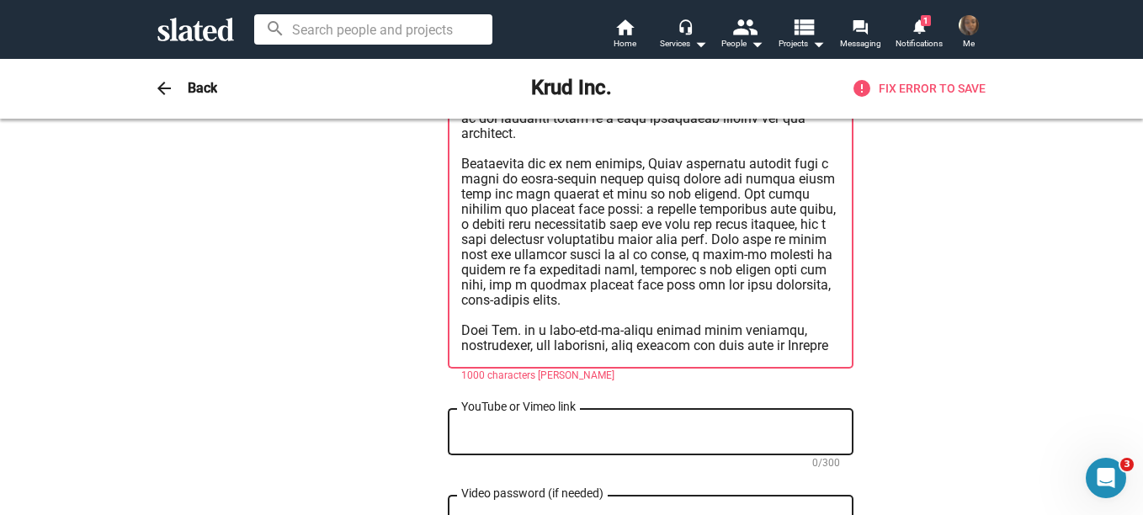
click at [635, 312] on textarea "Synopsis" at bounding box center [650, 194] width 379 height 318
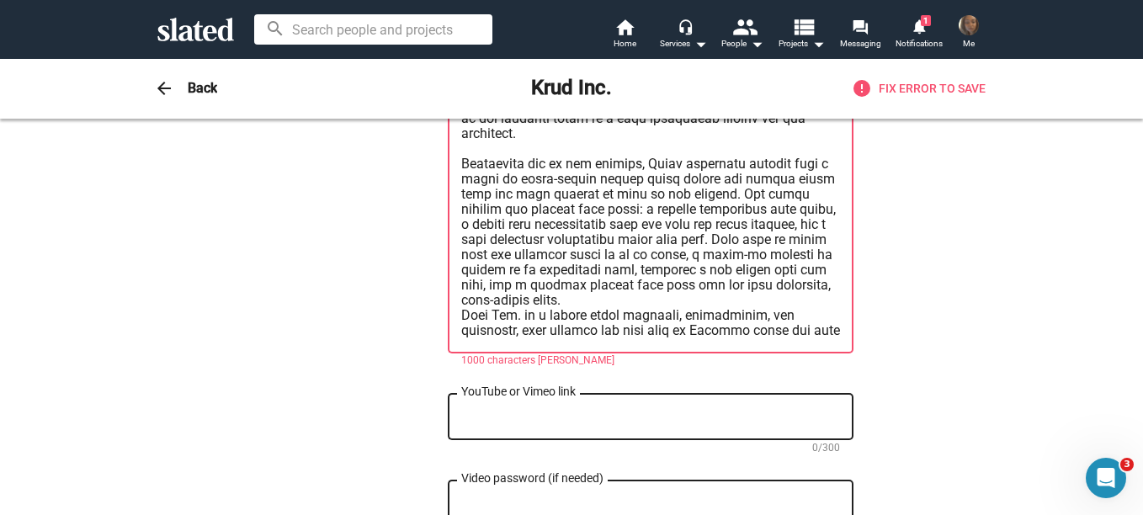
click at [461, 149] on textarea "Synopsis" at bounding box center [650, 186] width 379 height 303
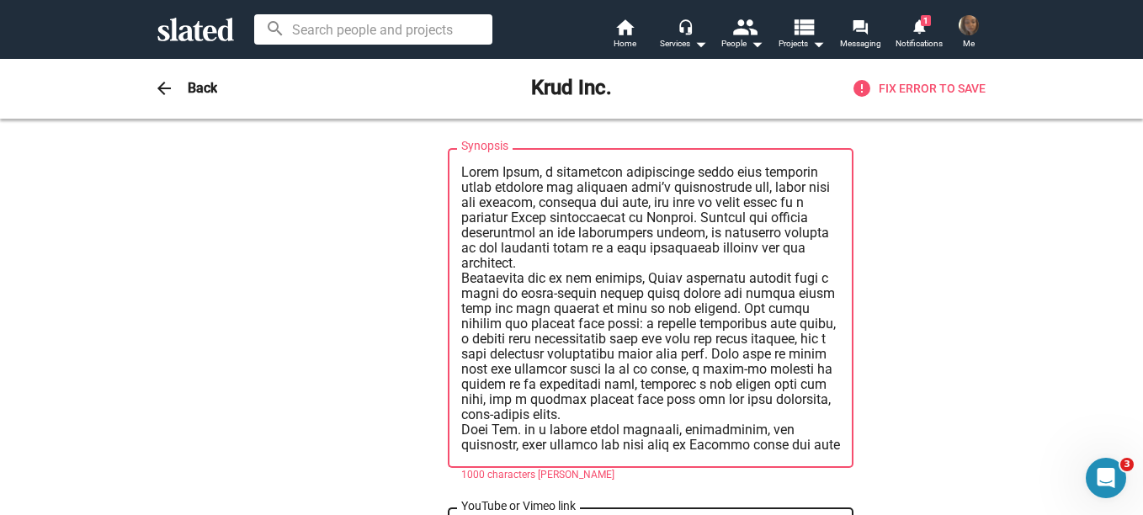
scroll to position [1032, 0]
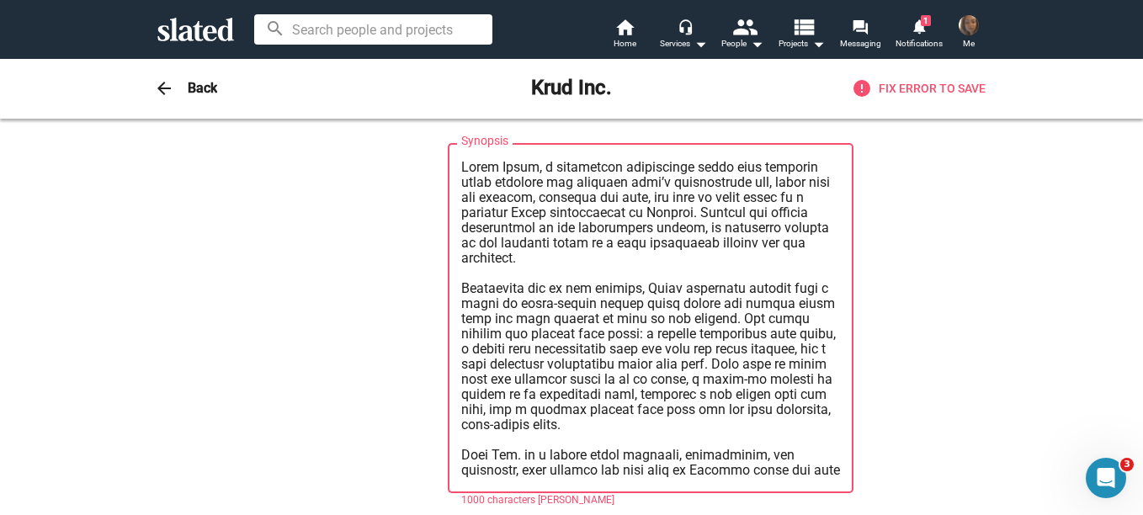
click at [585, 440] on textarea "Synopsis" at bounding box center [650, 319] width 379 height 318
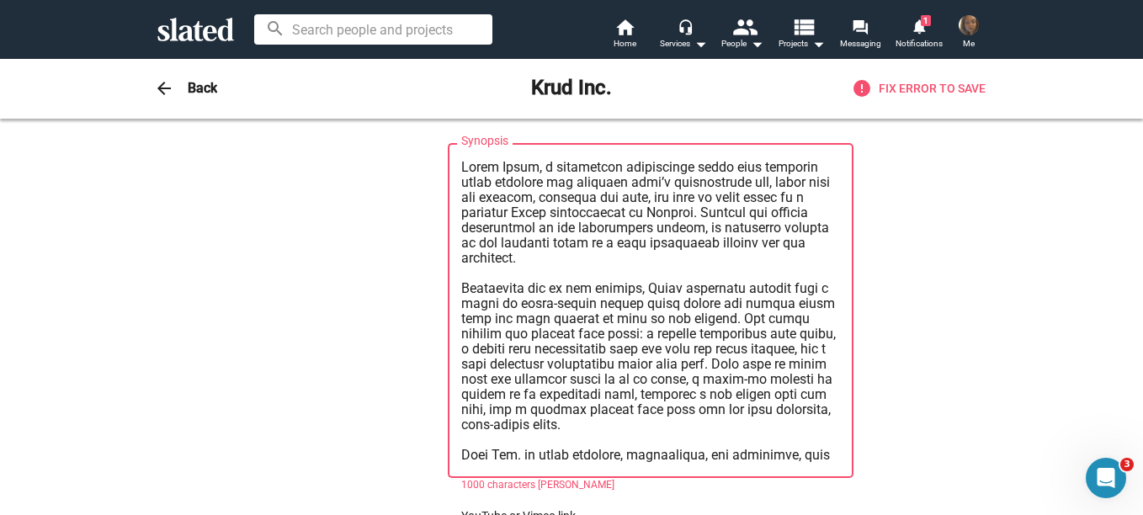
click at [556, 458] on textarea "Synopsis" at bounding box center [650, 311] width 379 height 303
click at [763, 456] on textarea "Synopsis" at bounding box center [650, 311] width 379 height 303
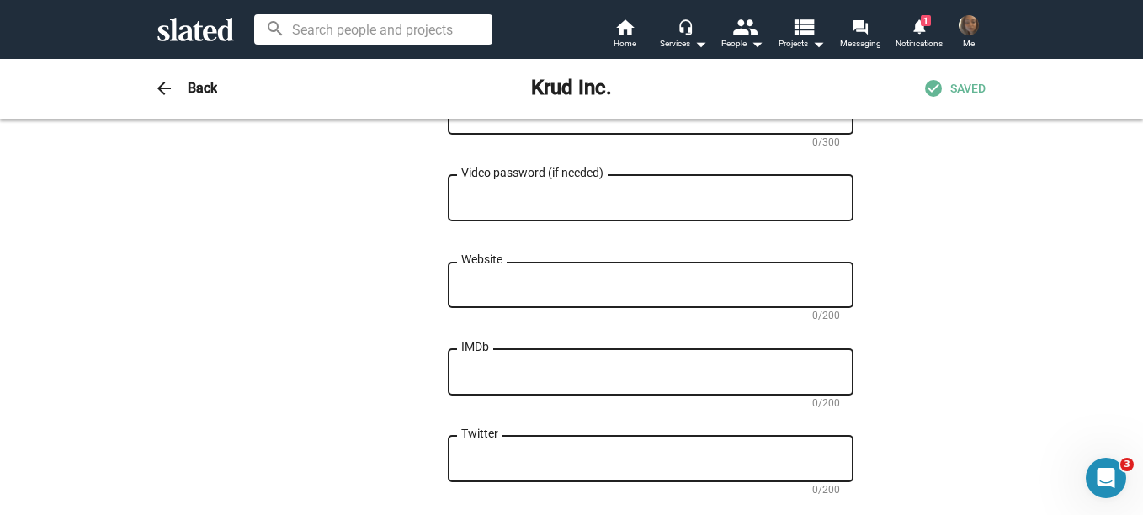
scroll to position [1417, 0]
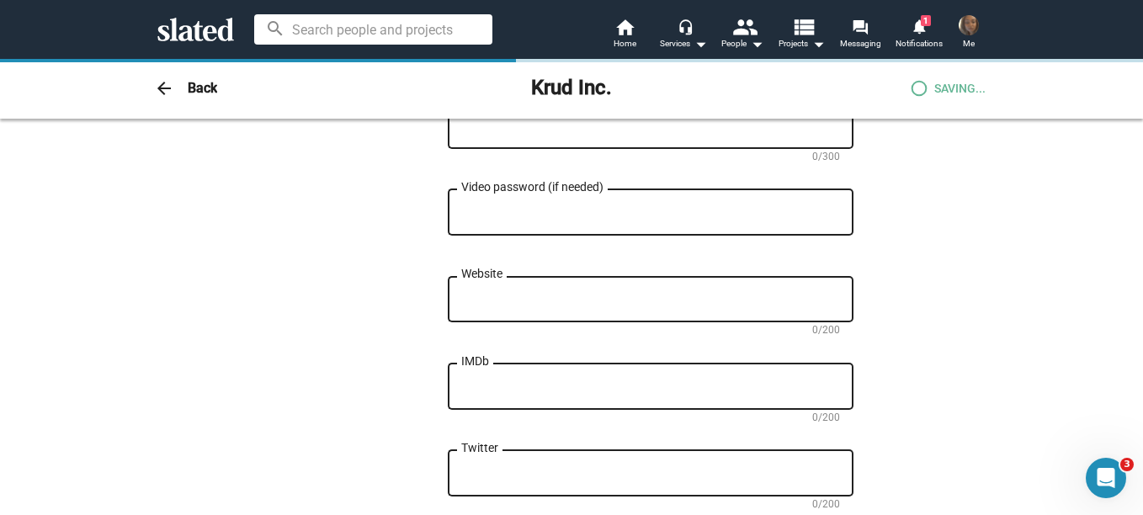
type textarea "Ethan Cohen, a successful bioengineer whose life implodes after learning his ch…"
